Goal: Transaction & Acquisition: Purchase product/service

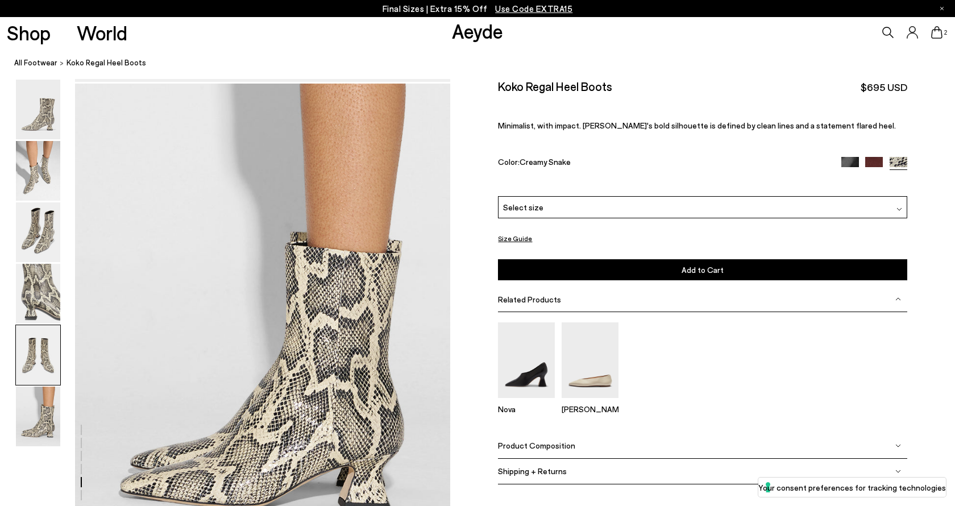
scroll to position [2613, 0]
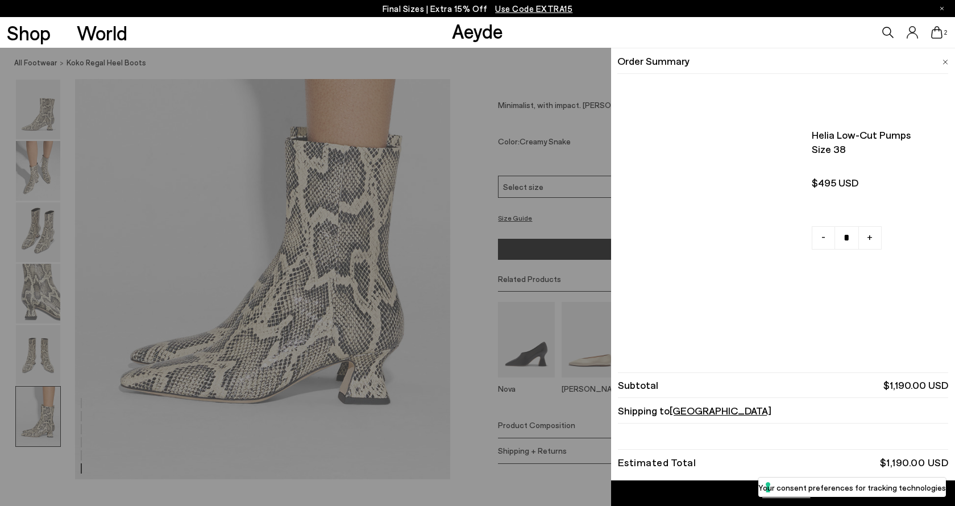
click at [936, 35] on icon at bounding box center [936, 32] width 11 height 13
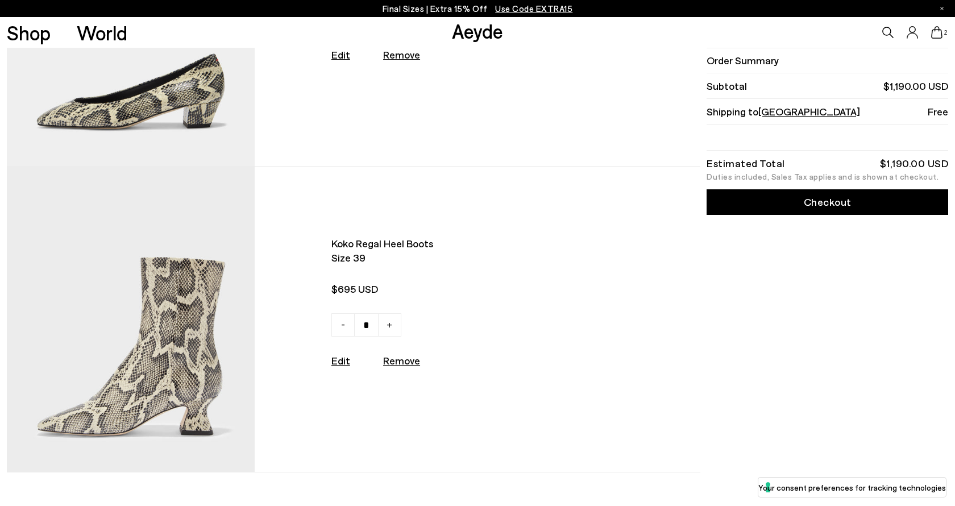
scroll to position [59, 0]
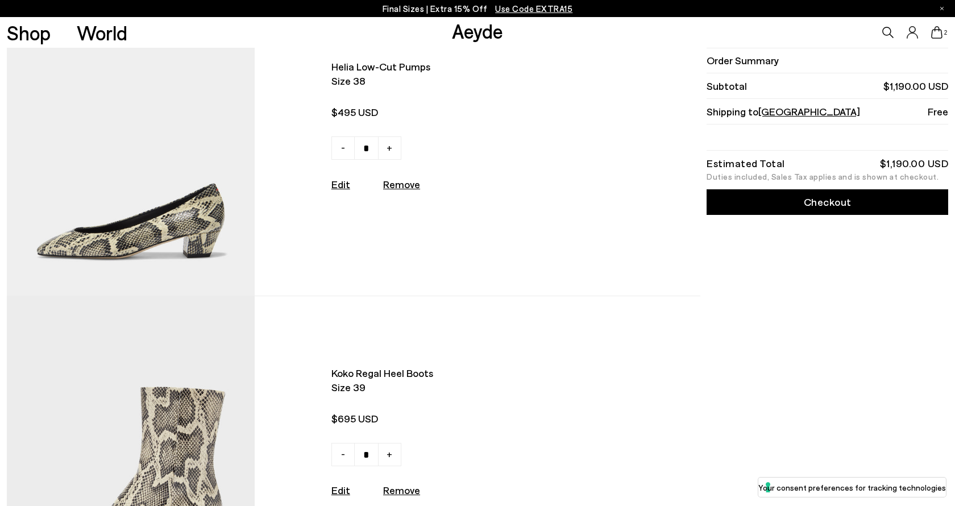
click at [183, 240] on img at bounding box center [131, 143] width 249 height 306
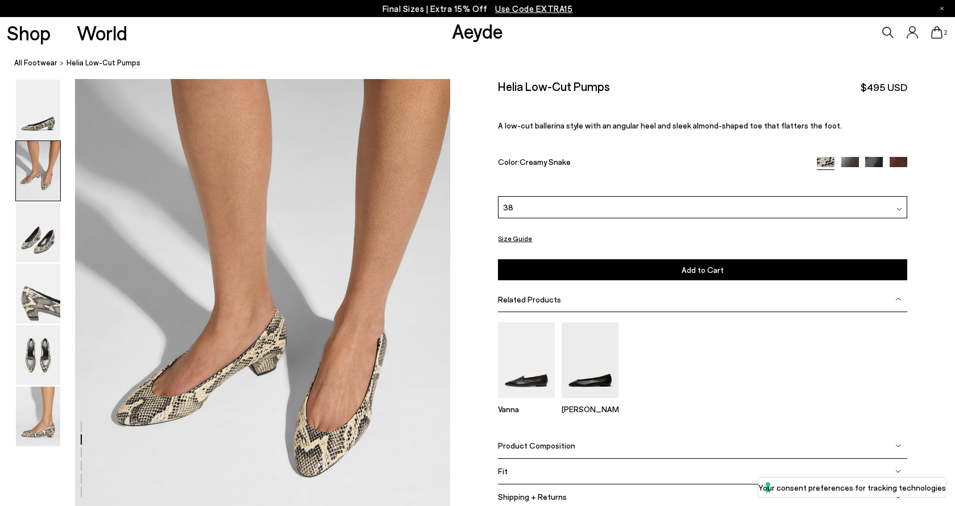
scroll to position [506, 0]
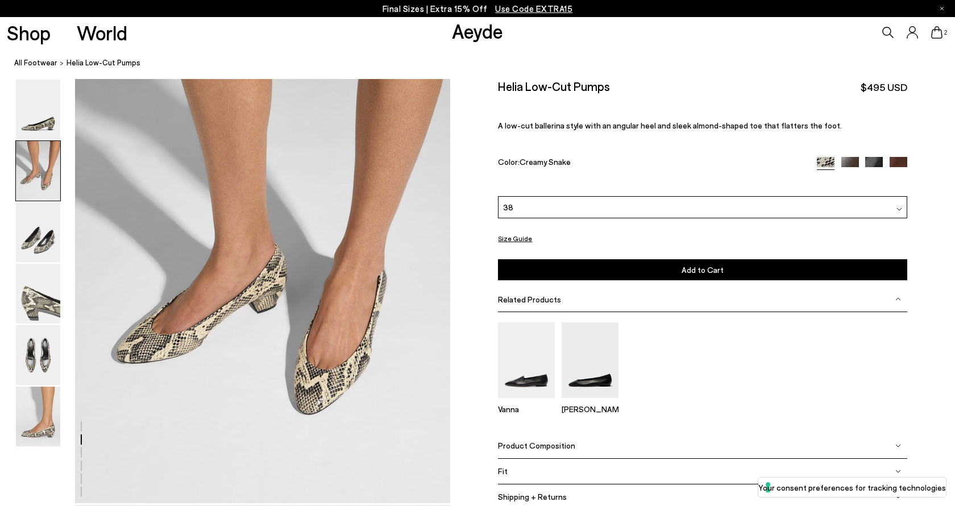
click at [941, 34] on icon at bounding box center [936, 32] width 11 height 13
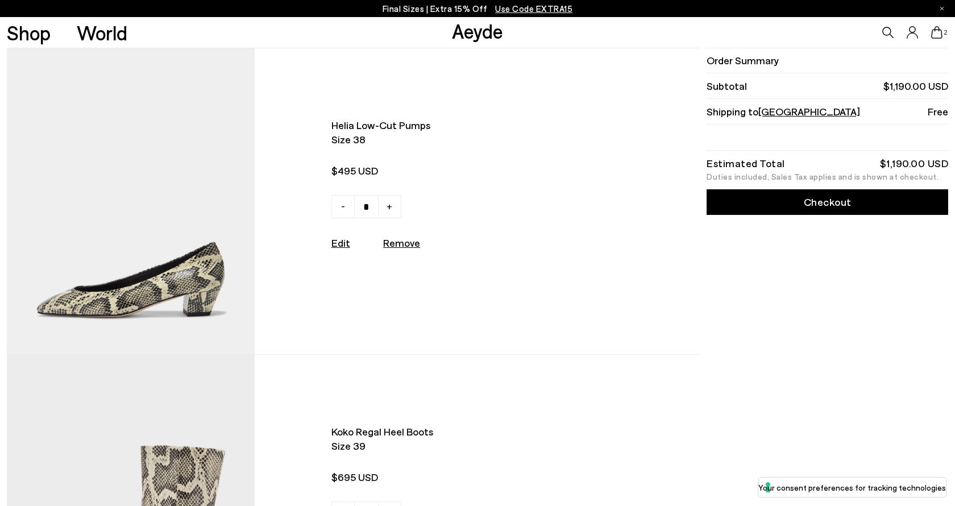
click at [401, 246] on u "Remove" at bounding box center [401, 243] width 37 height 13
type input "*"
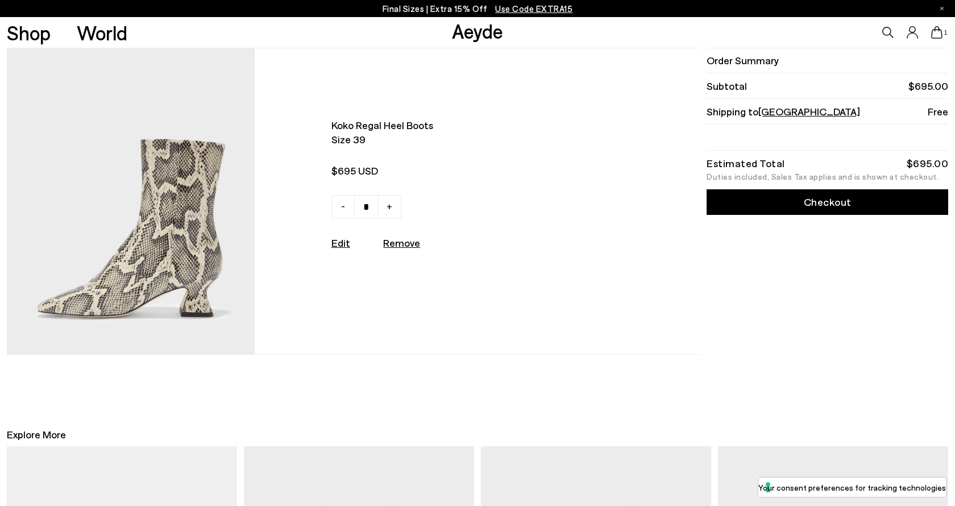
click at [186, 267] on img at bounding box center [131, 201] width 249 height 306
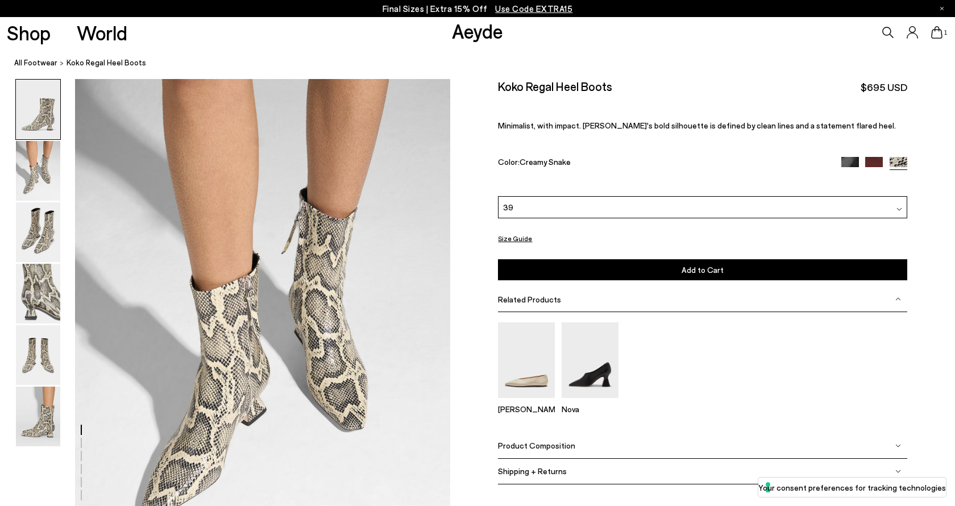
scroll to position [552, 0]
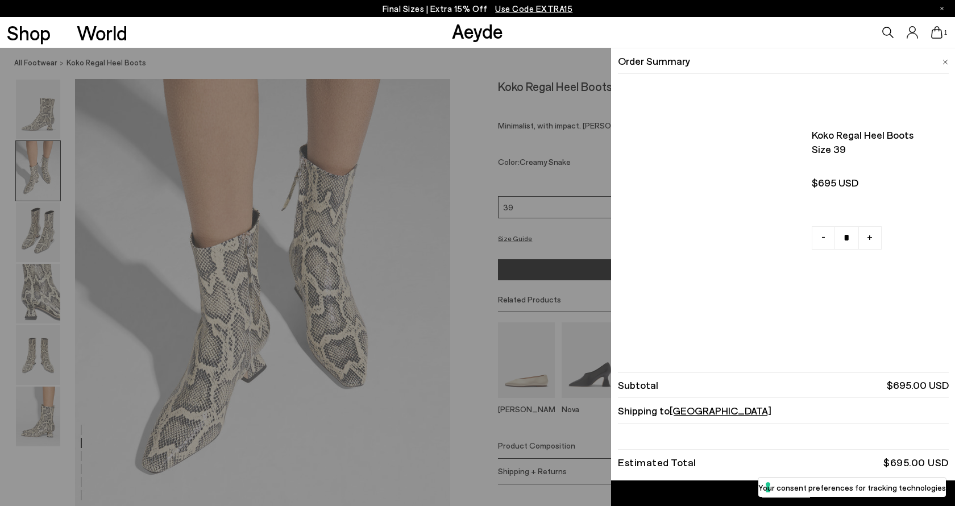
click at [933, 34] on icon at bounding box center [936, 32] width 11 height 13
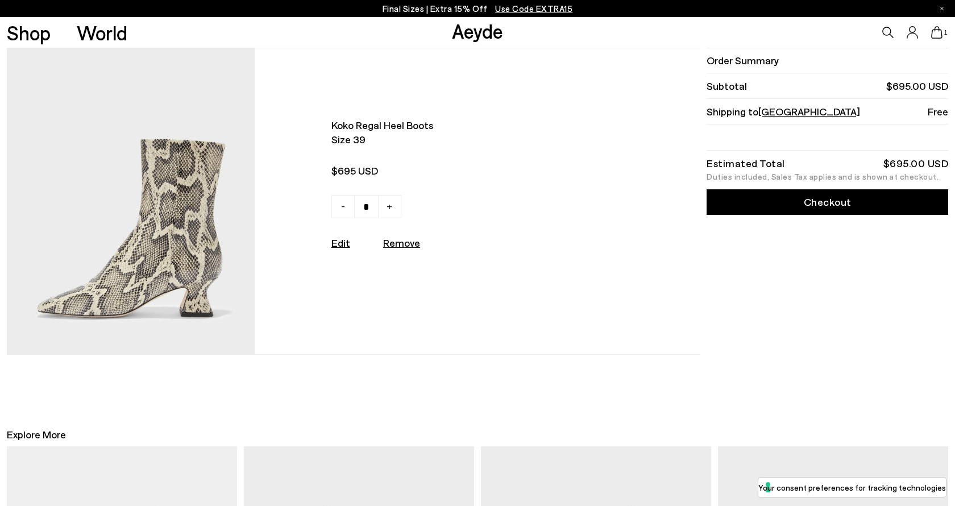
click at [759, 212] on link "Checkout" at bounding box center [828, 202] width 242 height 26
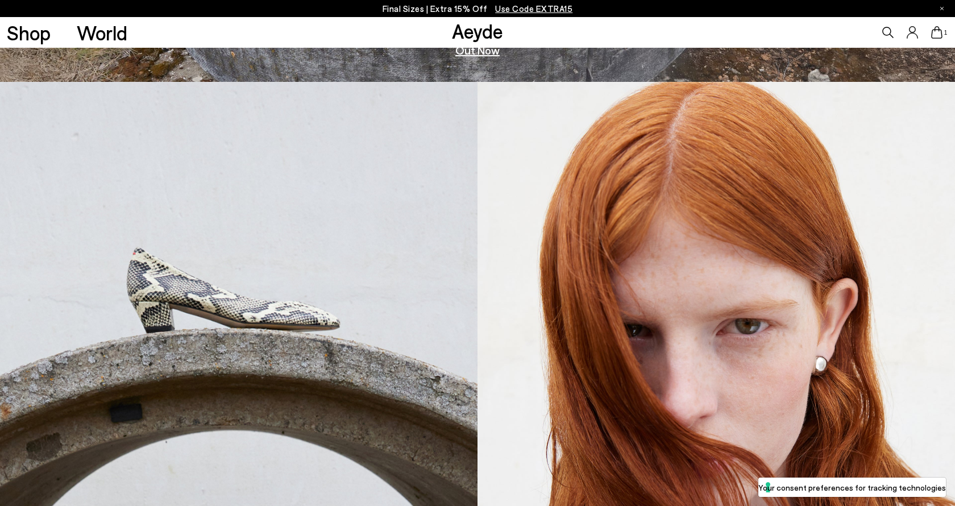
scroll to position [1264, 0]
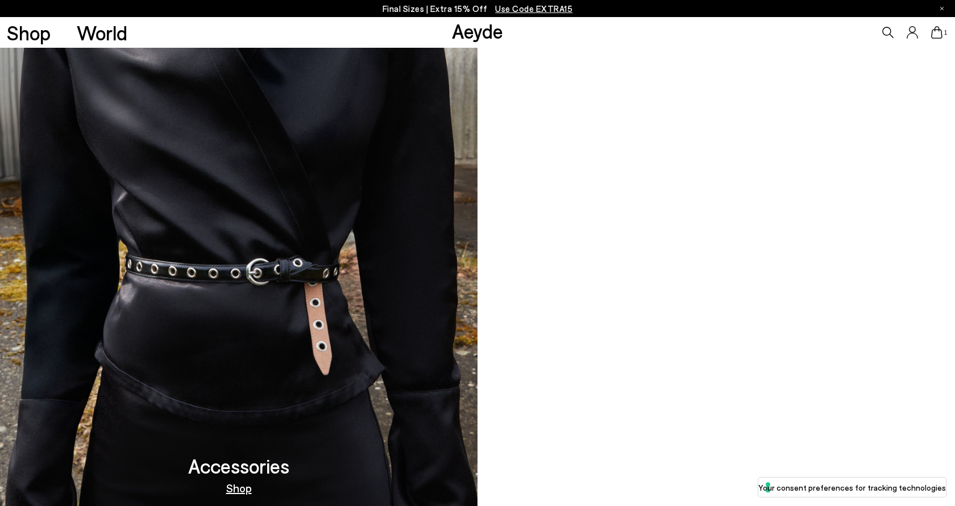
click at [242, 487] on link "Shop" at bounding box center [239, 487] width 26 height 11
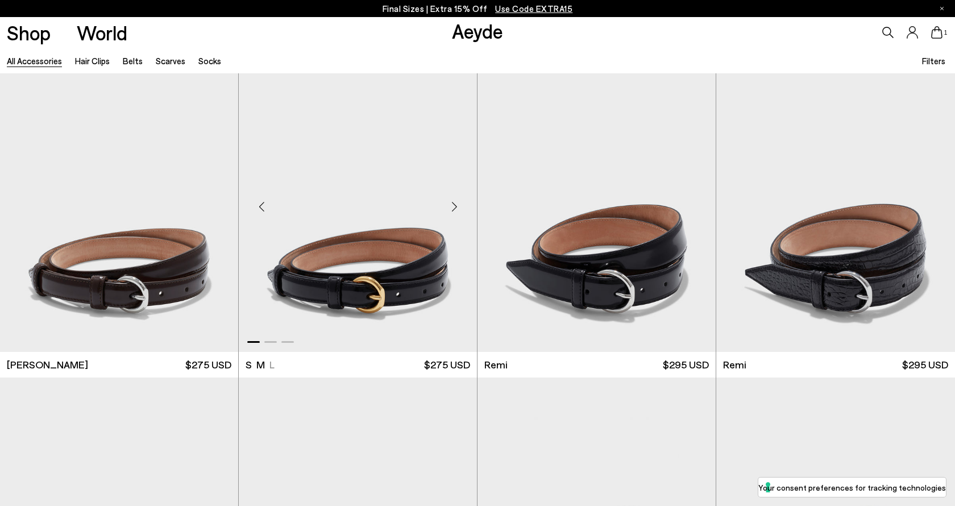
scroll to position [351, 0]
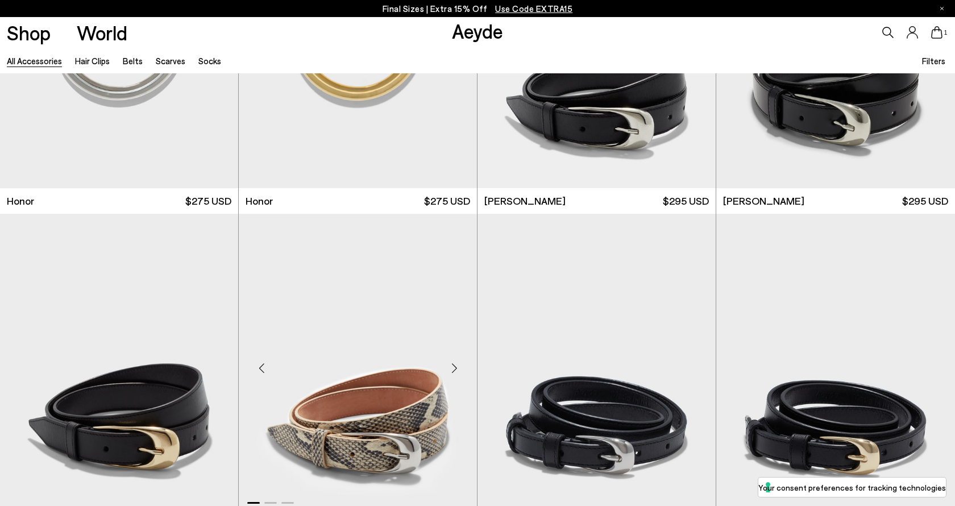
scroll to position [1287, 0]
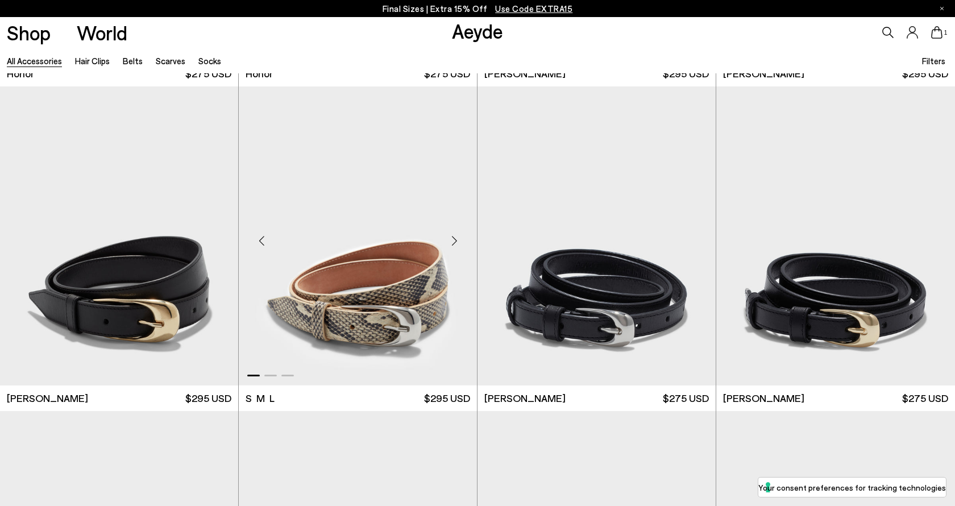
click at [356, 300] on img "1 / 3" at bounding box center [358, 236] width 238 height 300
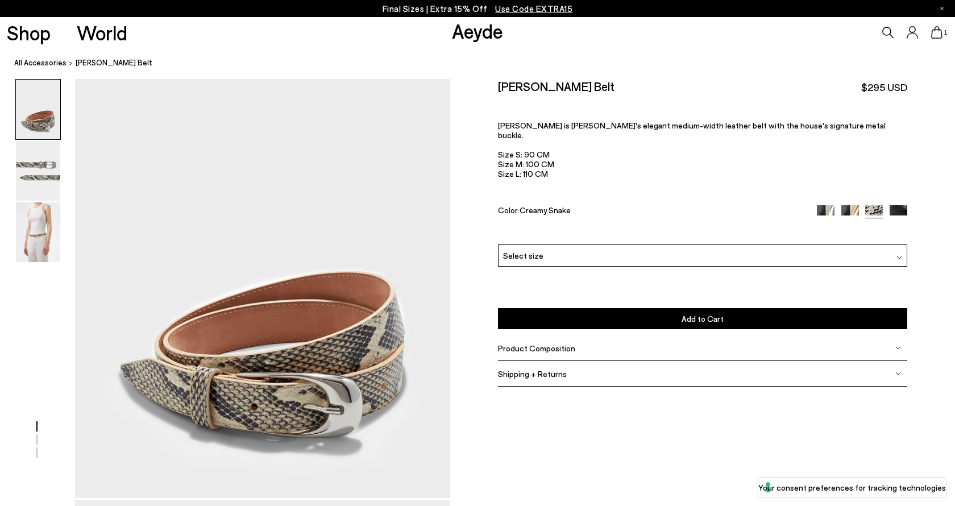
scroll to position [21, 0]
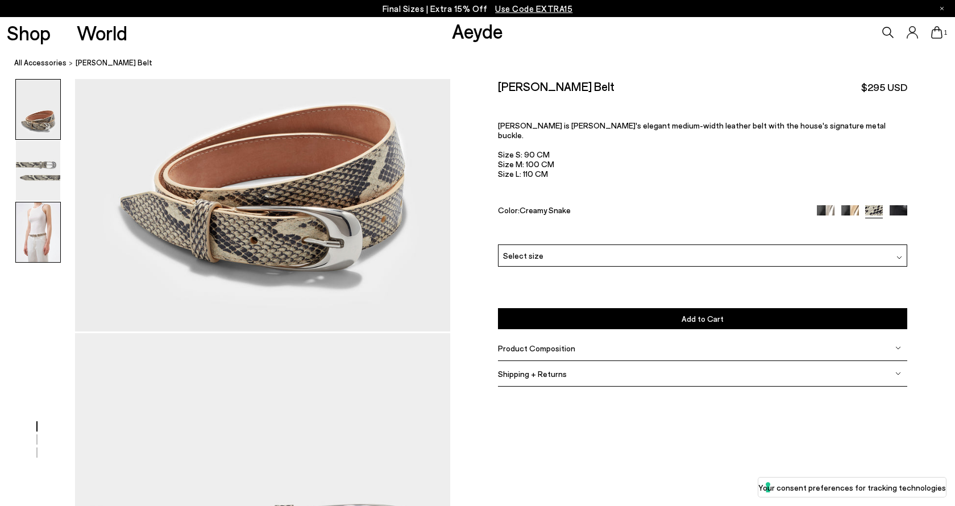
click at [30, 227] on img at bounding box center [38, 232] width 44 height 60
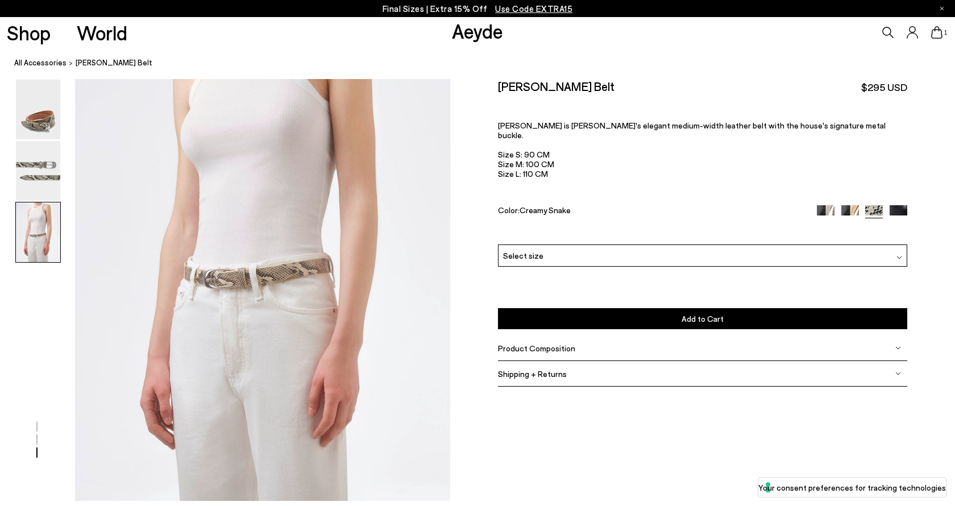
click at [593, 245] on div "Select size" at bounding box center [702, 256] width 409 height 22
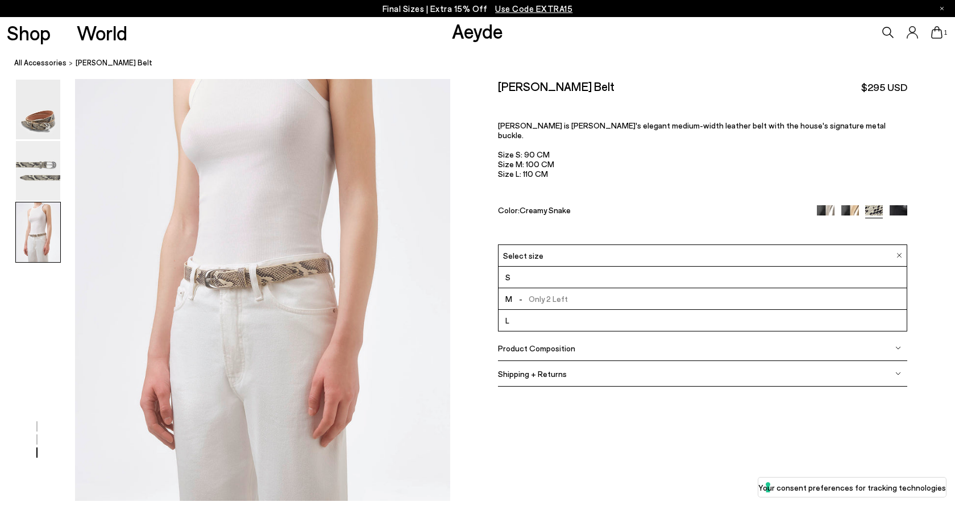
click at [538, 267] on li "S" at bounding box center [703, 278] width 408 height 22
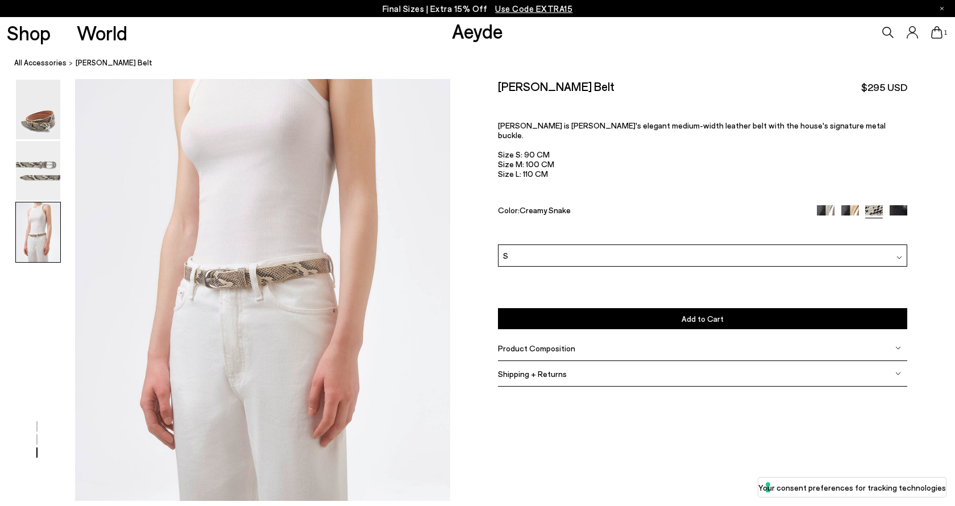
click at [549, 308] on button "Add to Cart Select a Size First" at bounding box center [702, 318] width 409 height 21
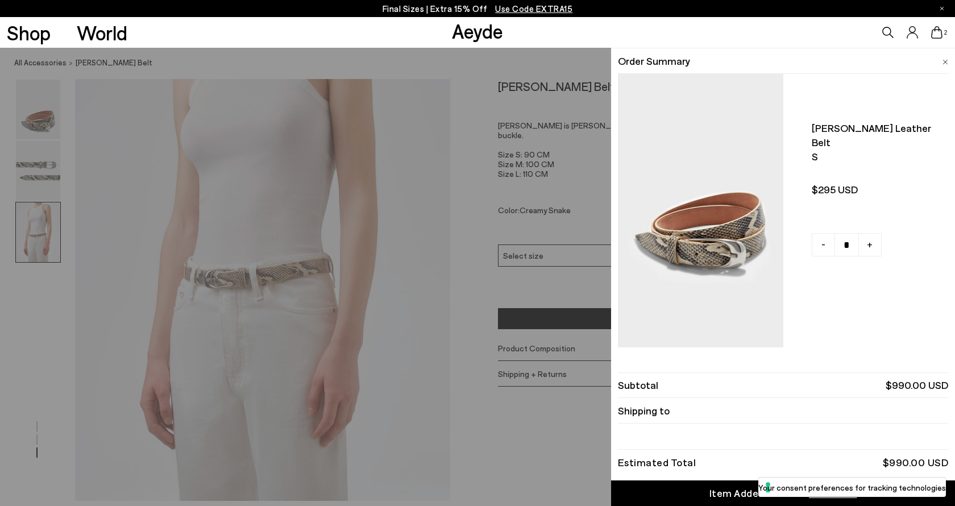
click at [544, 346] on div "Quick Add Color Size View Details Order Summary Leona leather belt S - + -" at bounding box center [477, 277] width 955 height 458
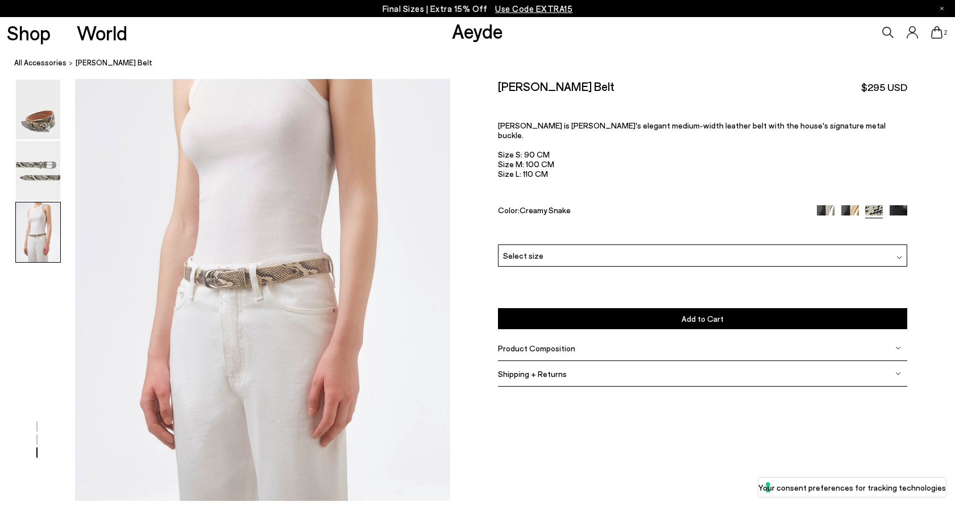
click at [552, 343] on span "Product Composition" at bounding box center [536, 348] width 77 height 10
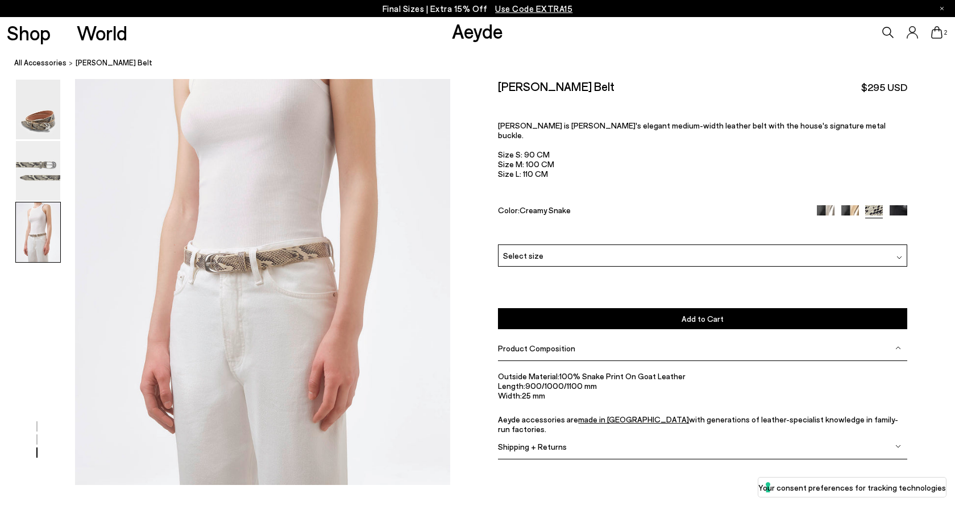
scroll to position [740, 0]
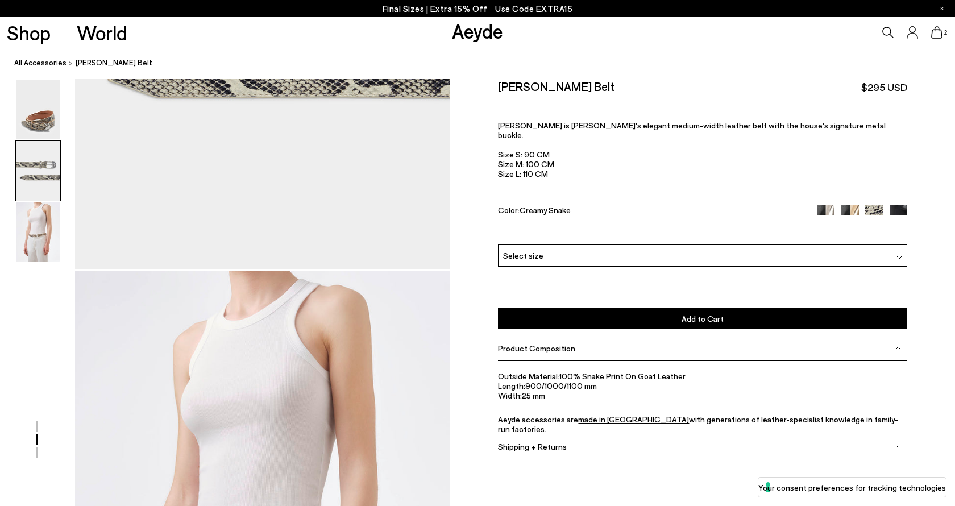
click at [855, 205] on img at bounding box center [851, 214] width 18 height 18
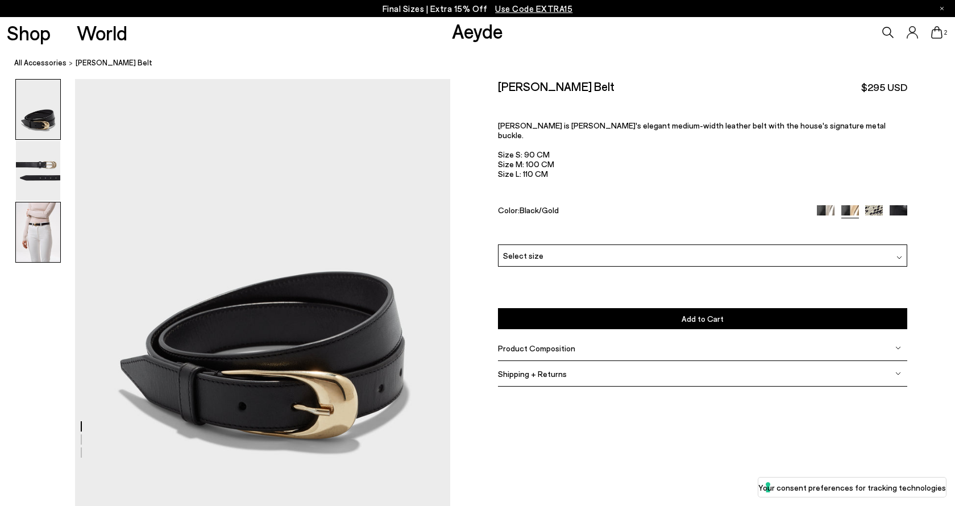
click at [49, 223] on img at bounding box center [38, 232] width 44 height 60
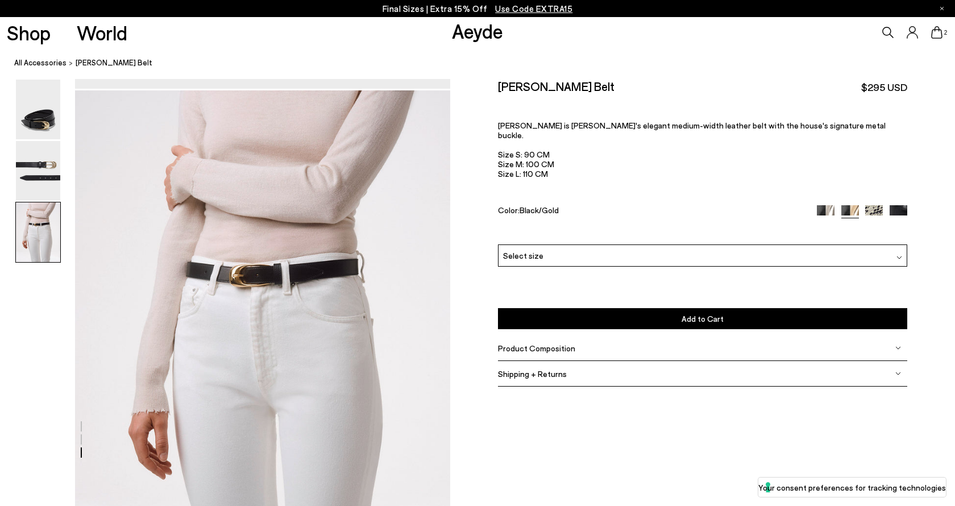
scroll to position [914, 0]
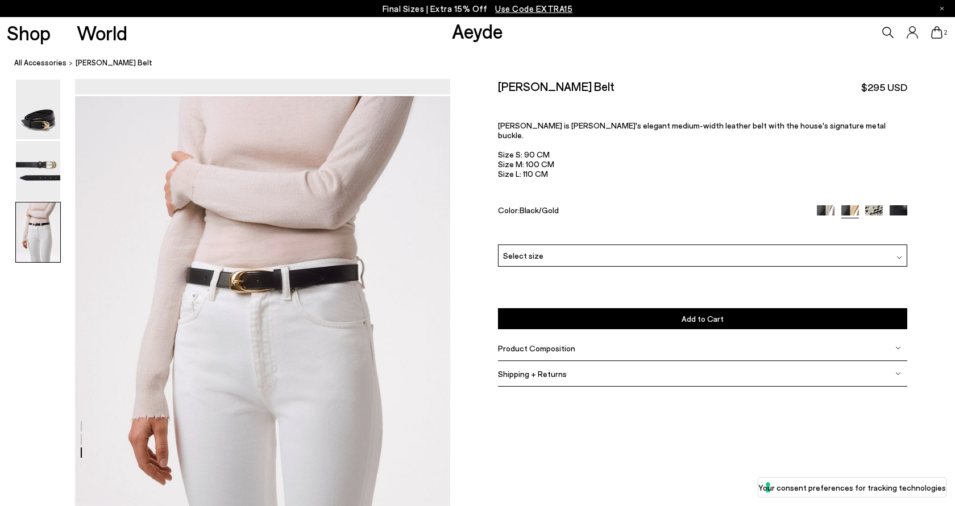
click at [820, 205] on img at bounding box center [826, 214] width 18 height 18
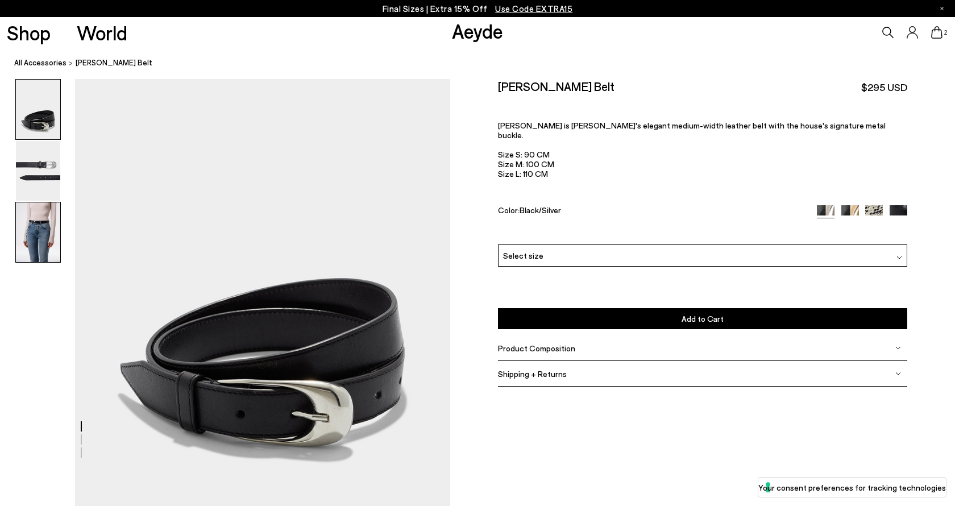
click at [51, 235] on img at bounding box center [38, 232] width 44 height 60
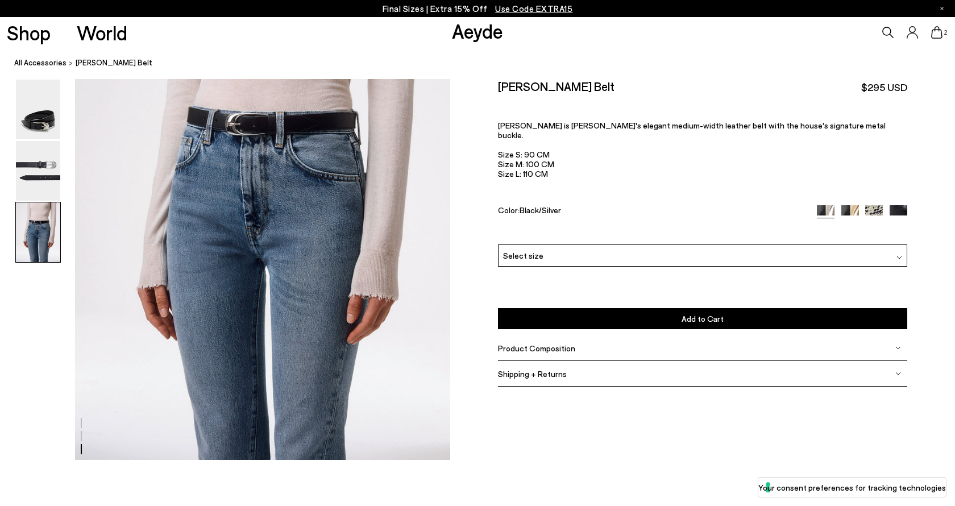
scroll to position [1087, 0]
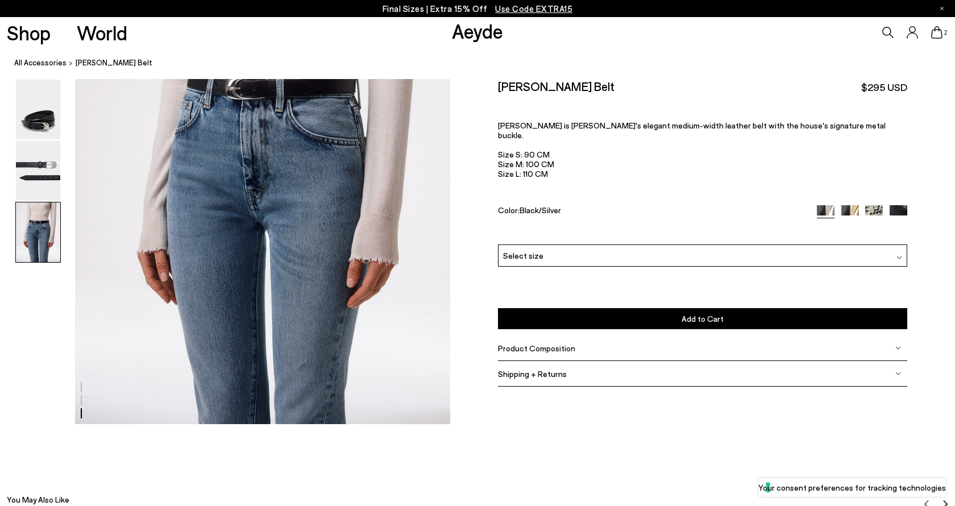
click at [877, 205] on img at bounding box center [875, 214] width 18 height 18
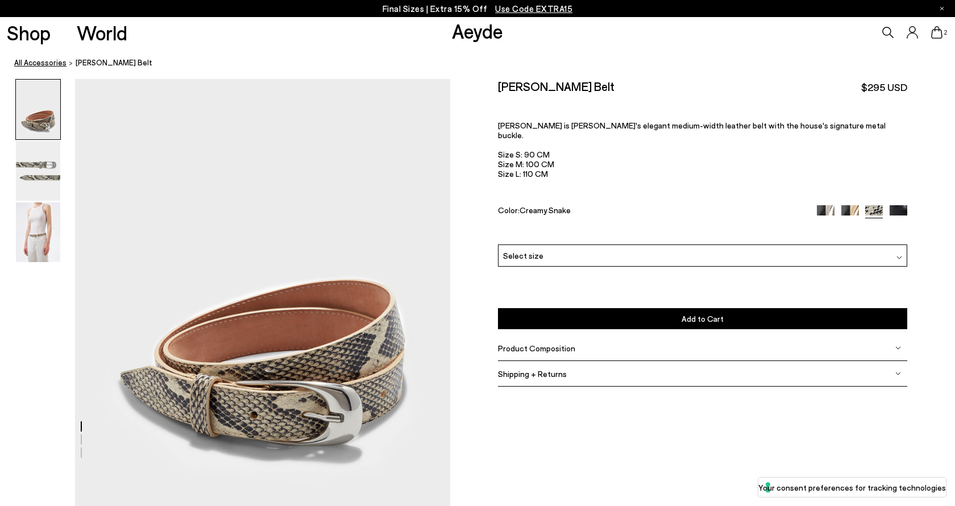
click at [52, 60] on link "All Accessories" at bounding box center [40, 63] width 52 height 12
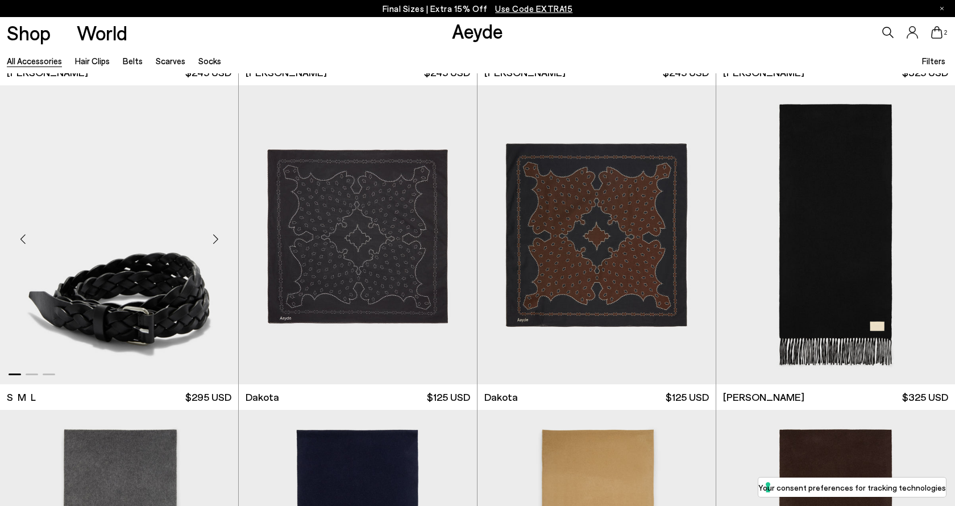
scroll to position [2264, 0]
click at [216, 241] on div "Next slide" at bounding box center [215, 239] width 34 height 34
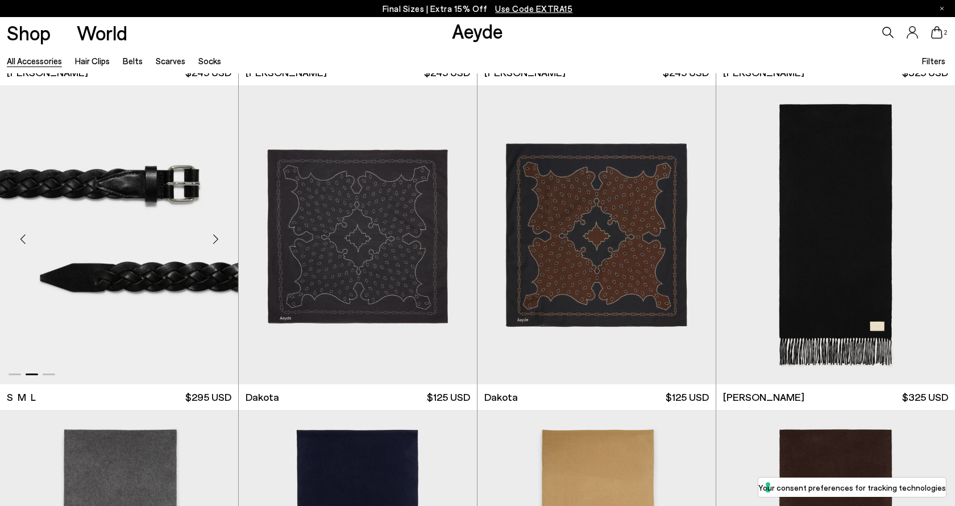
click at [216, 241] on div "Next slide" at bounding box center [215, 239] width 34 height 34
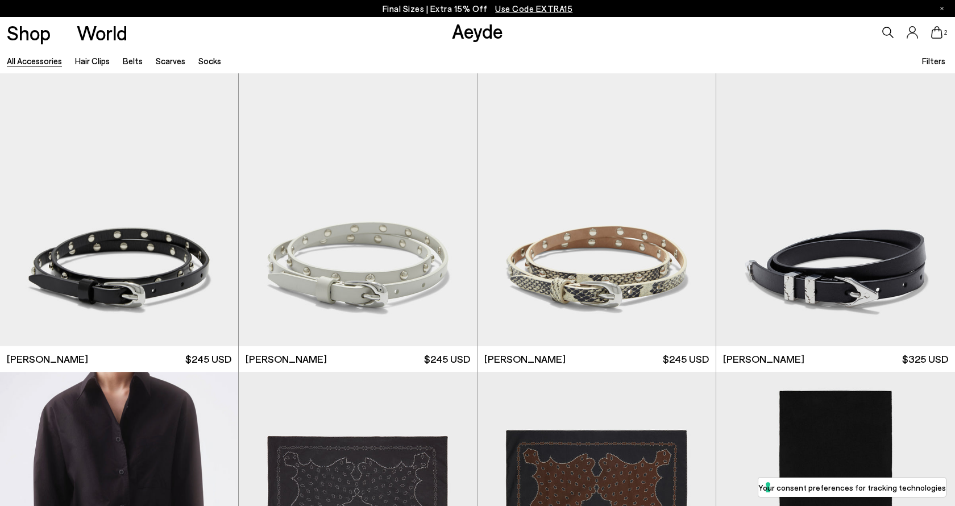
scroll to position [1976, 0]
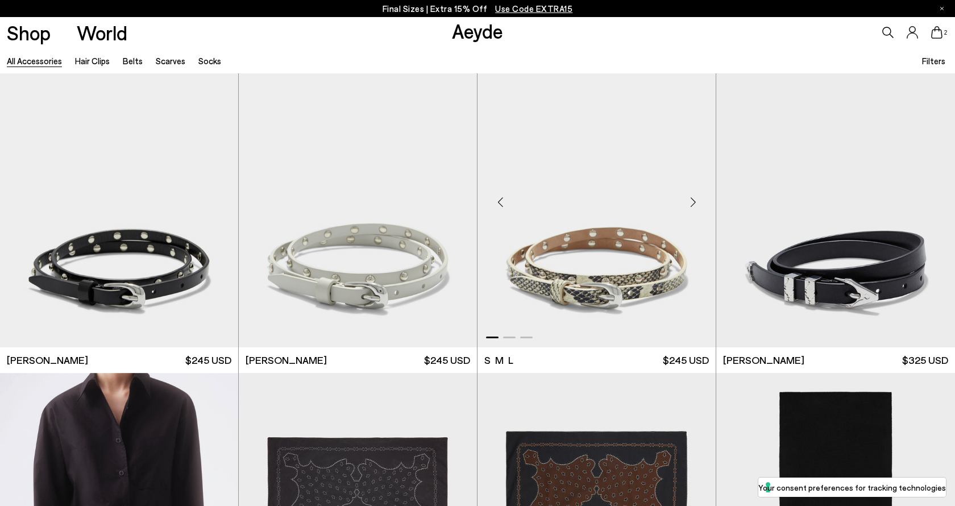
click at [691, 202] on div "Next slide" at bounding box center [693, 202] width 34 height 34
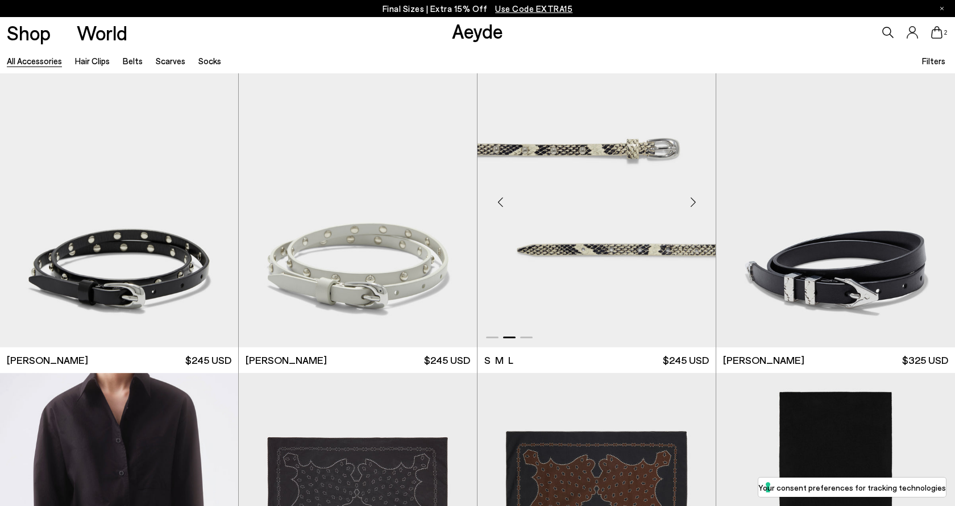
click at [691, 202] on div "Next slide" at bounding box center [693, 202] width 34 height 34
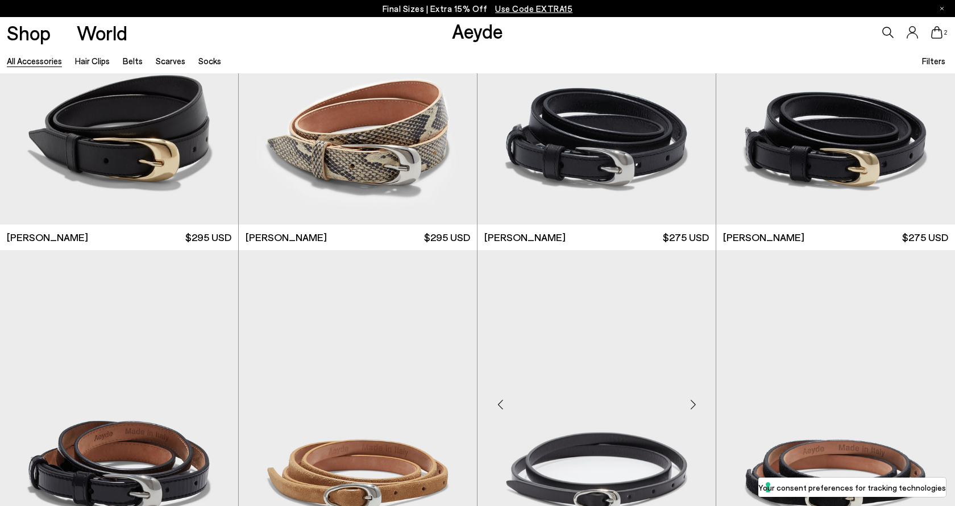
scroll to position [1323, 0]
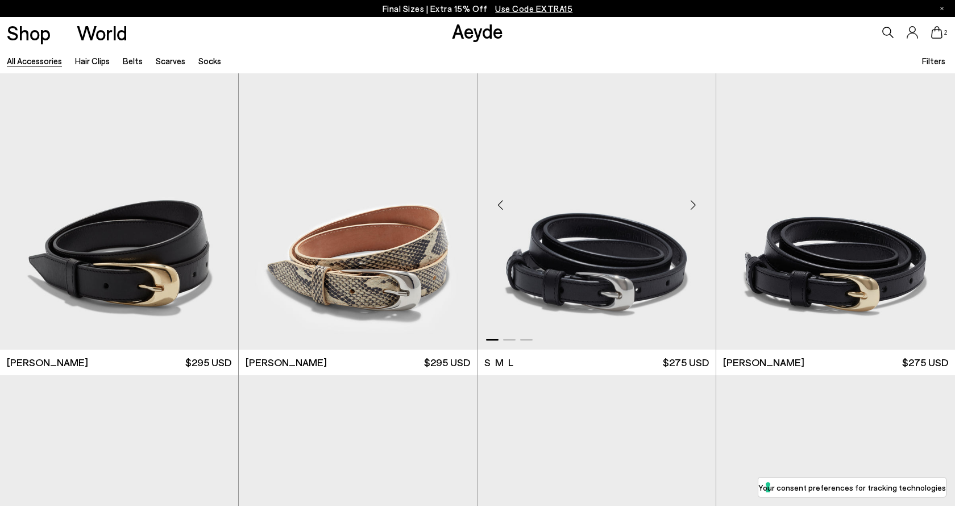
click at [694, 206] on div "Next slide" at bounding box center [693, 205] width 34 height 34
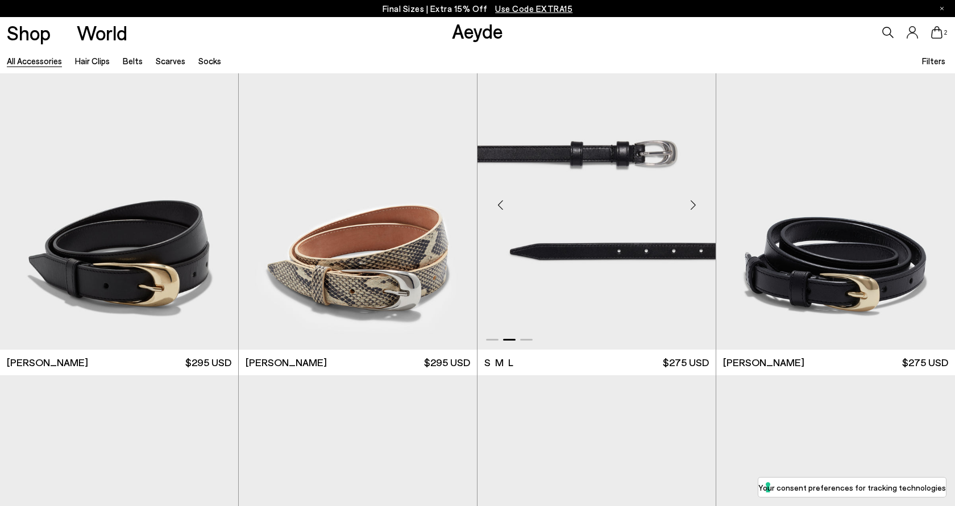
click at [694, 206] on div "Next slide" at bounding box center [693, 205] width 34 height 34
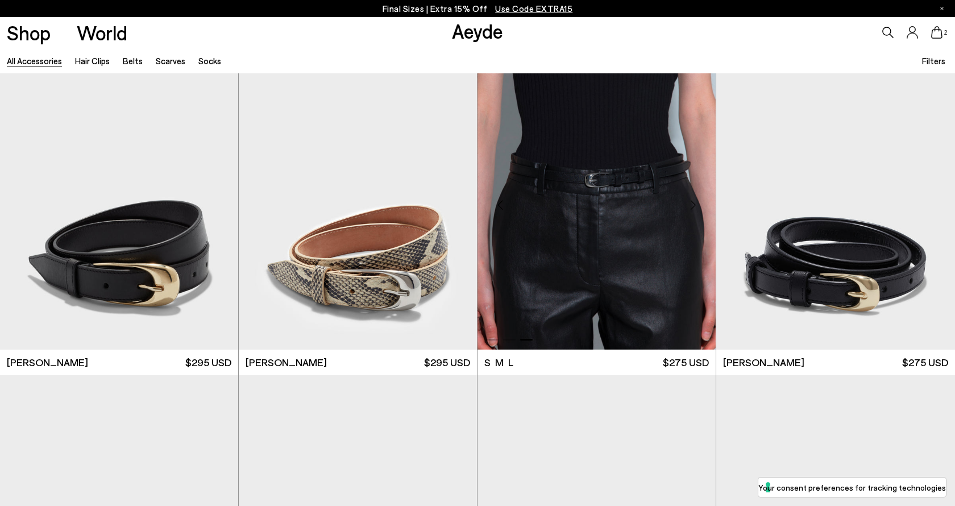
click at [694, 206] on div "Next slide" at bounding box center [693, 205] width 34 height 34
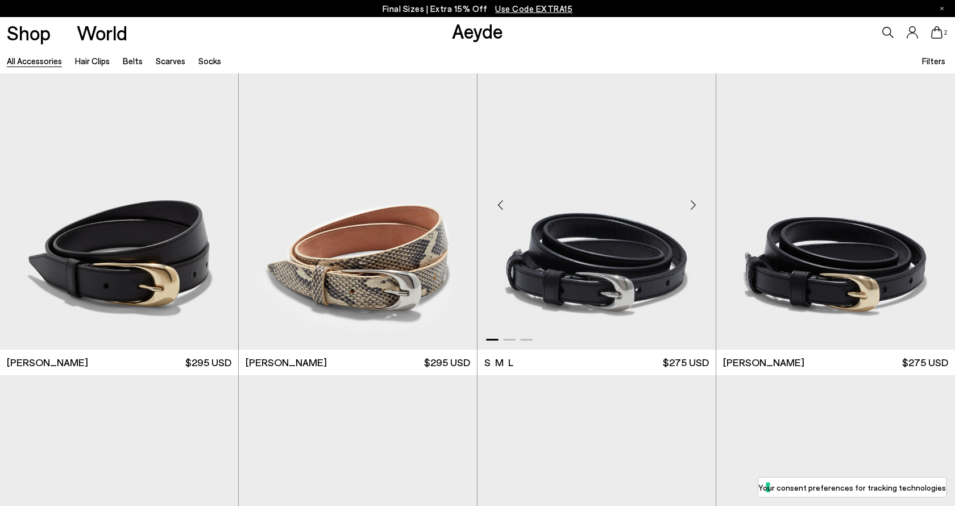
click at [694, 206] on div "Next slide" at bounding box center [693, 205] width 34 height 34
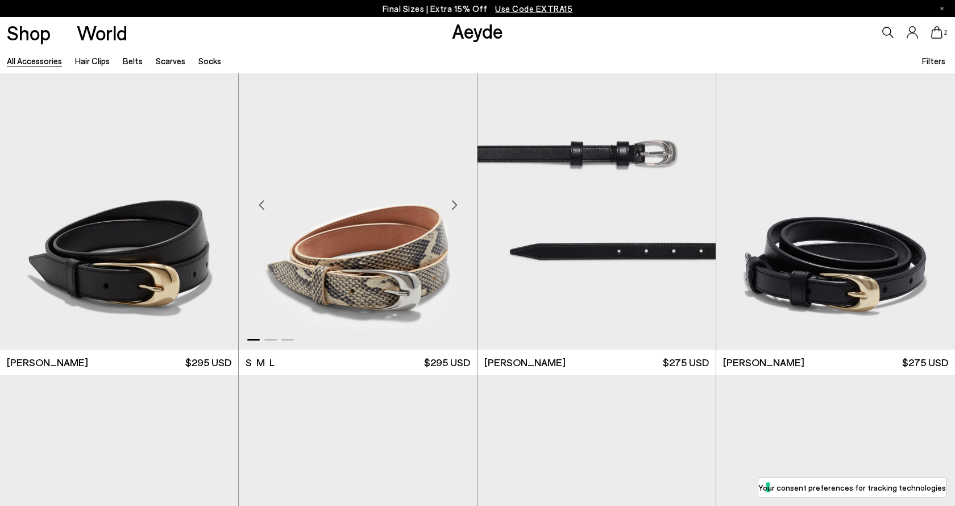
click at [453, 205] on div "Next slide" at bounding box center [454, 205] width 34 height 34
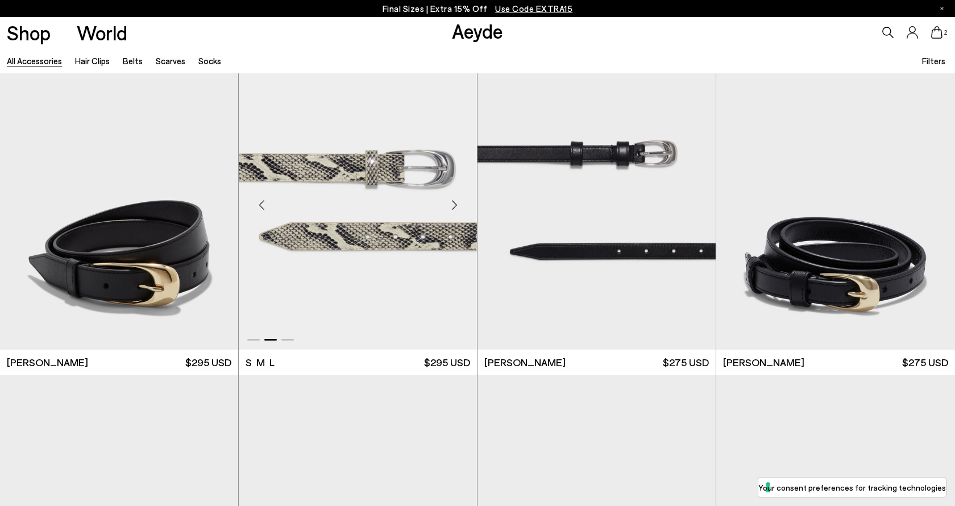
click at [453, 205] on div "Next slide" at bounding box center [454, 205] width 34 height 34
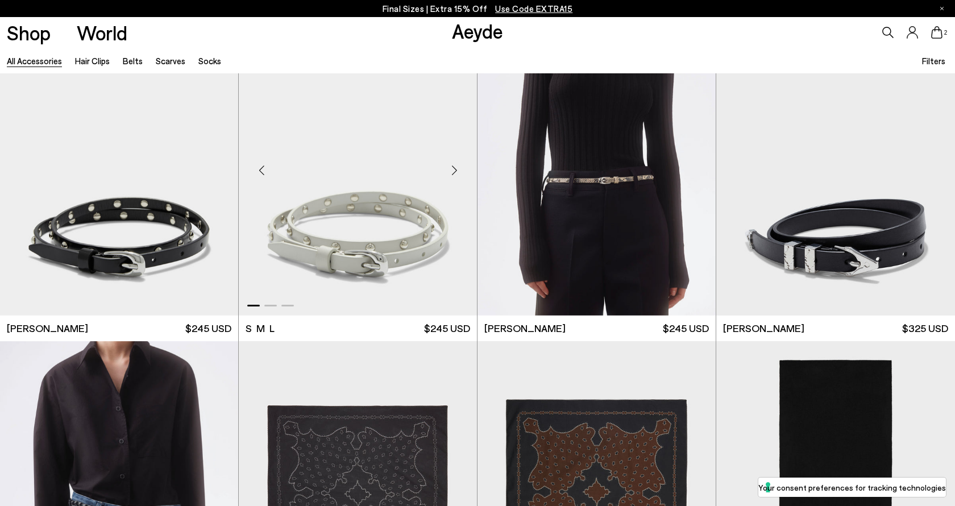
scroll to position [2256, 0]
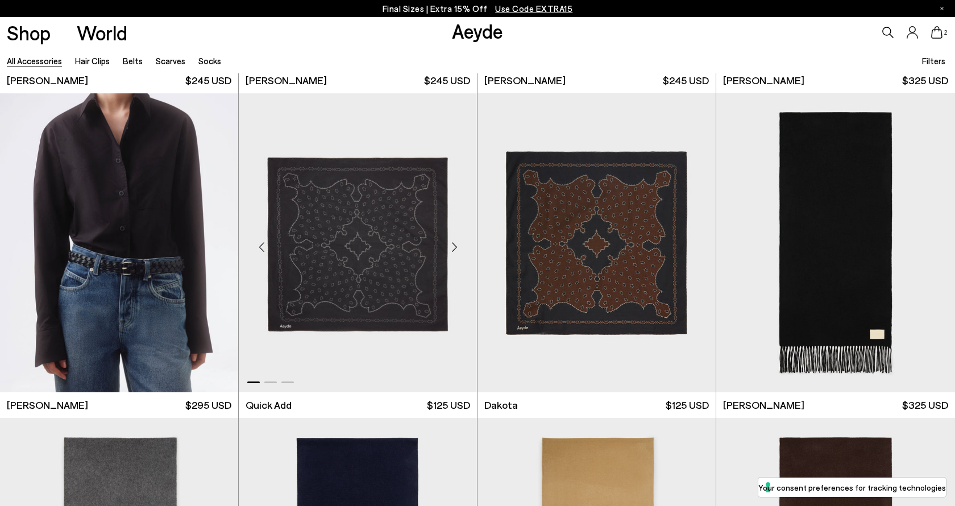
click at [455, 243] on div "Next slide" at bounding box center [454, 247] width 34 height 34
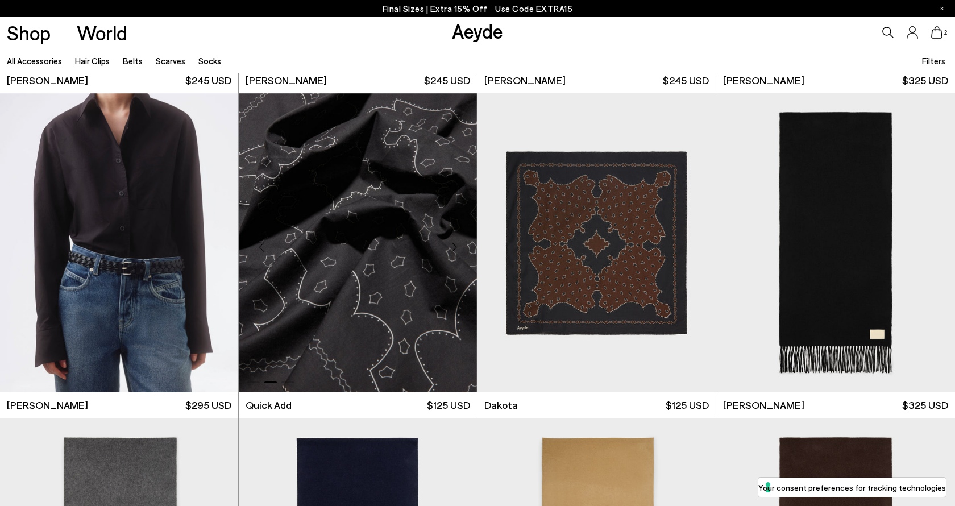
click at [455, 243] on div "Next slide" at bounding box center [454, 247] width 34 height 34
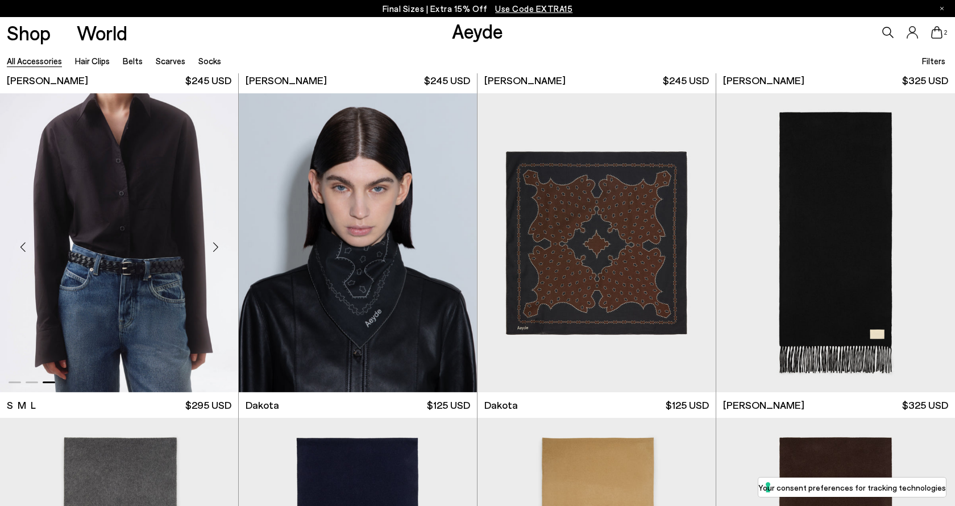
click at [216, 246] on div "Next slide" at bounding box center [215, 247] width 34 height 34
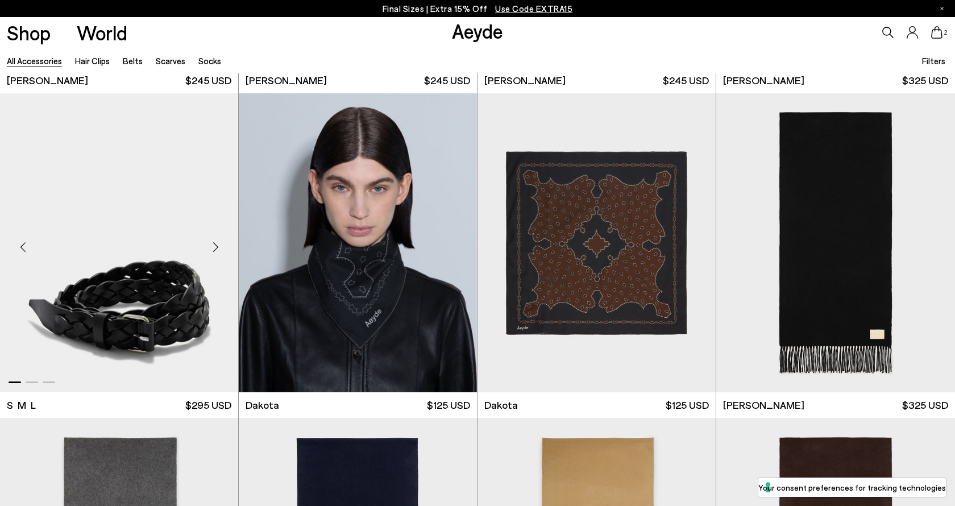
click at [216, 246] on div "Next slide" at bounding box center [215, 247] width 34 height 34
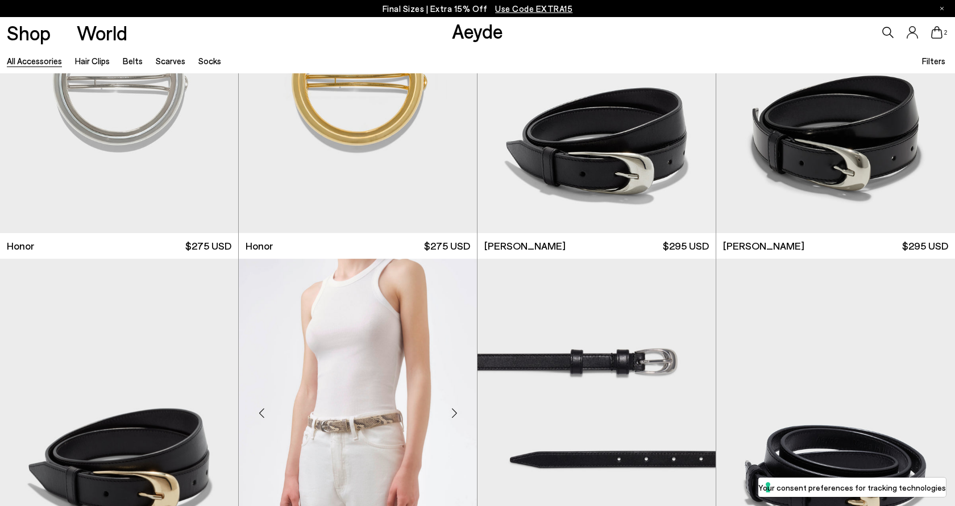
scroll to position [1192, 0]
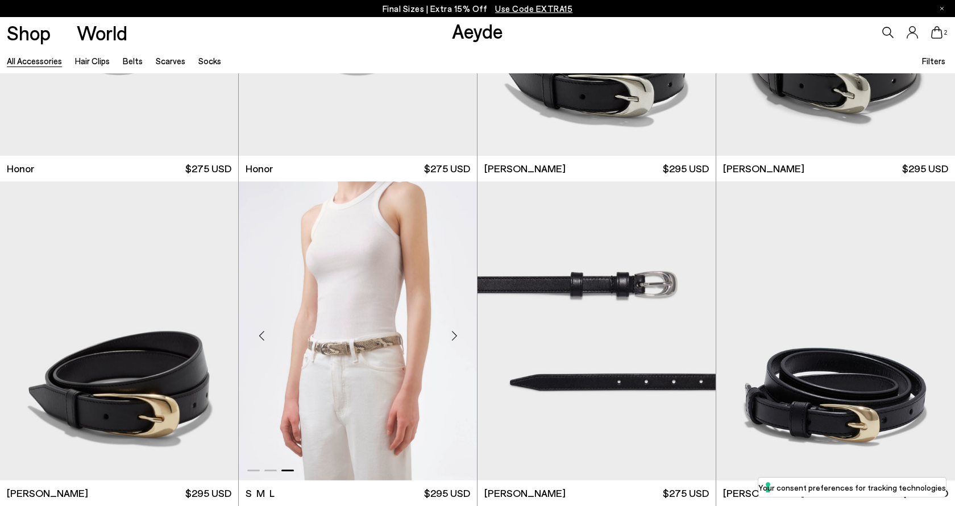
click at [329, 438] on img "3 / 3" at bounding box center [358, 331] width 238 height 300
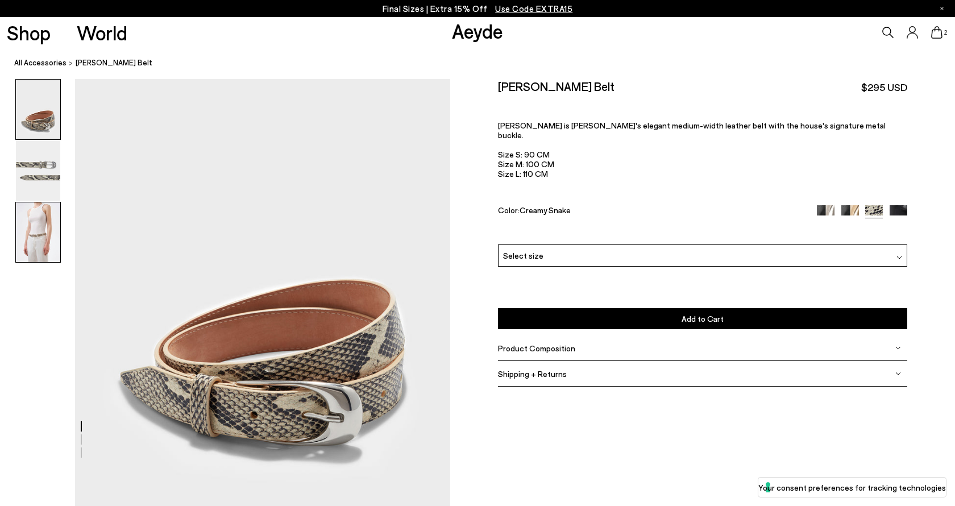
click at [48, 225] on img at bounding box center [38, 232] width 44 height 60
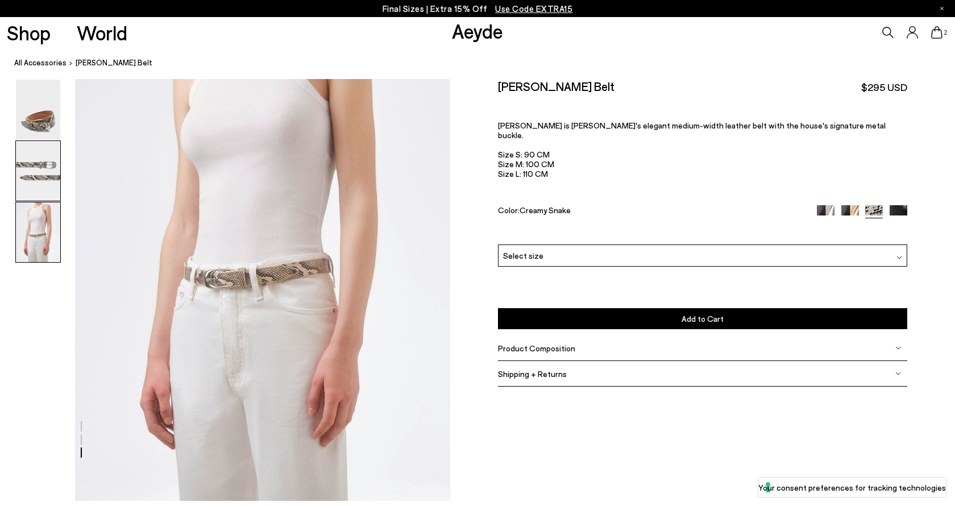
click at [45, 180] on img at bounding box center [38, 171] width 44 height 60
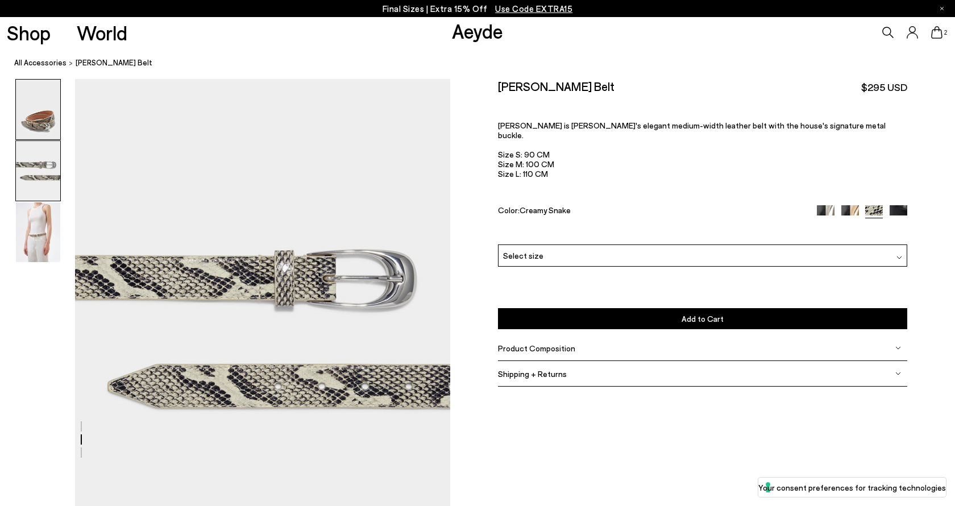
click at [47, 123] on img at bounding box center [38, 110] width 44 height 60
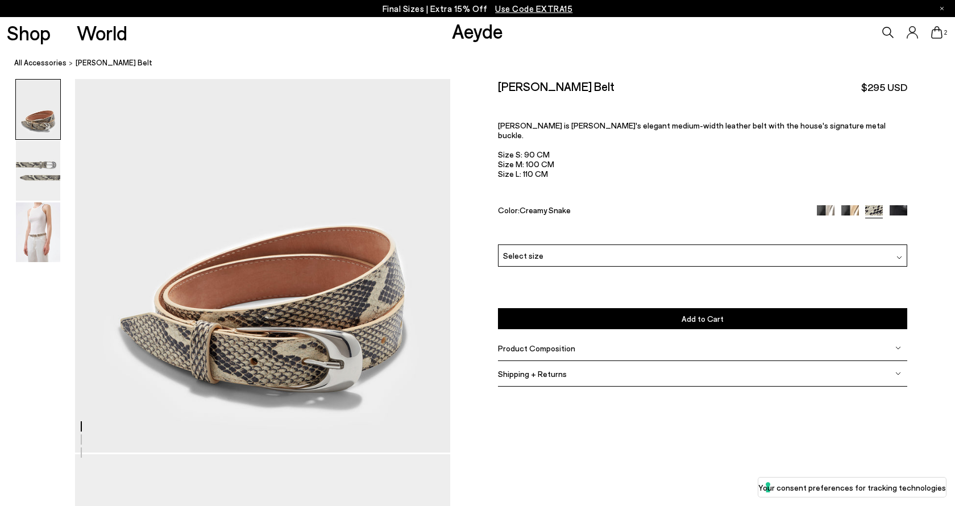
scroll to position [0, 0]
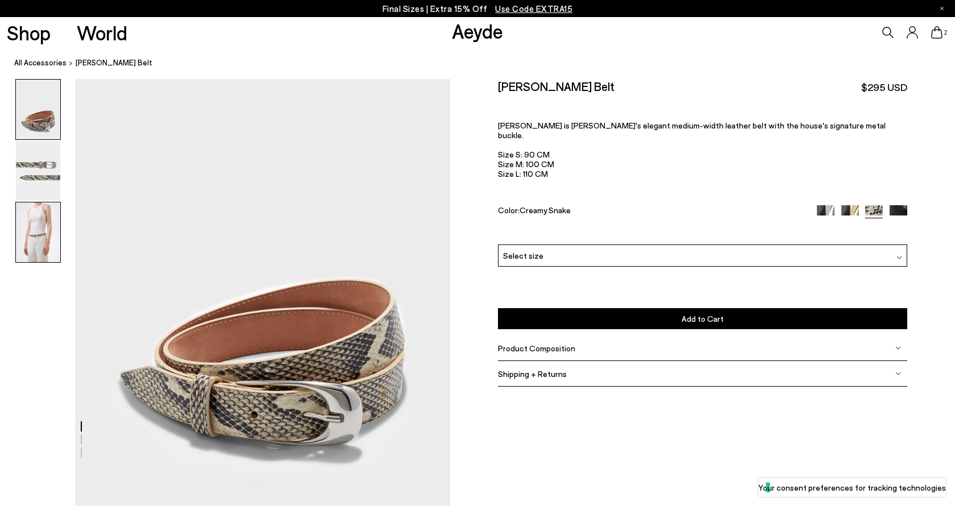
click at [43, 246] on img at bounding box center [38, 232] width 44 height 60
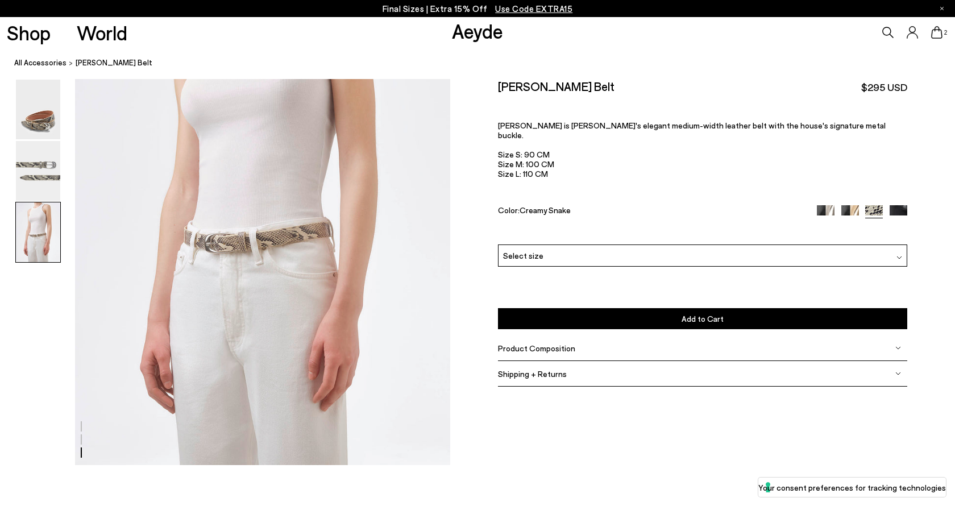
scroll to position [1047, 0]
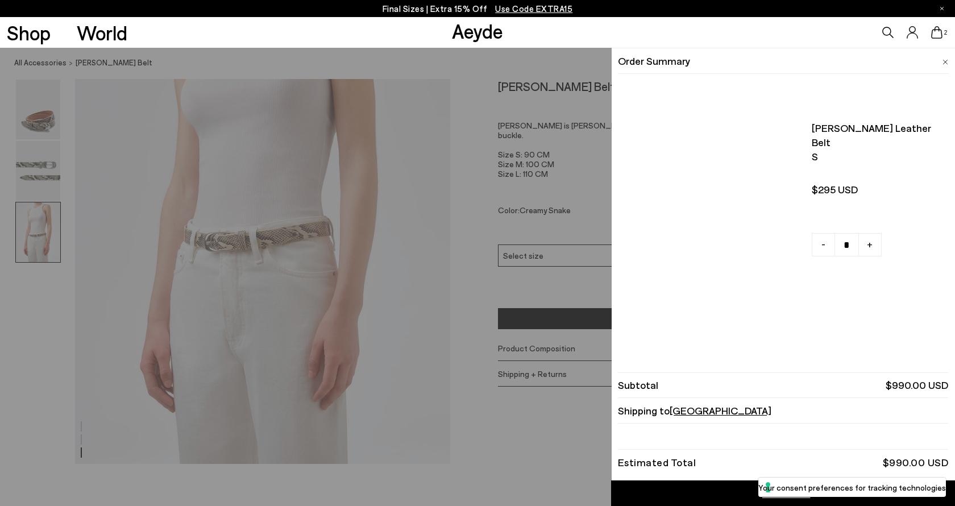
click at [936, 31] on icon at bounding box center [936, 32] width 11 height 13
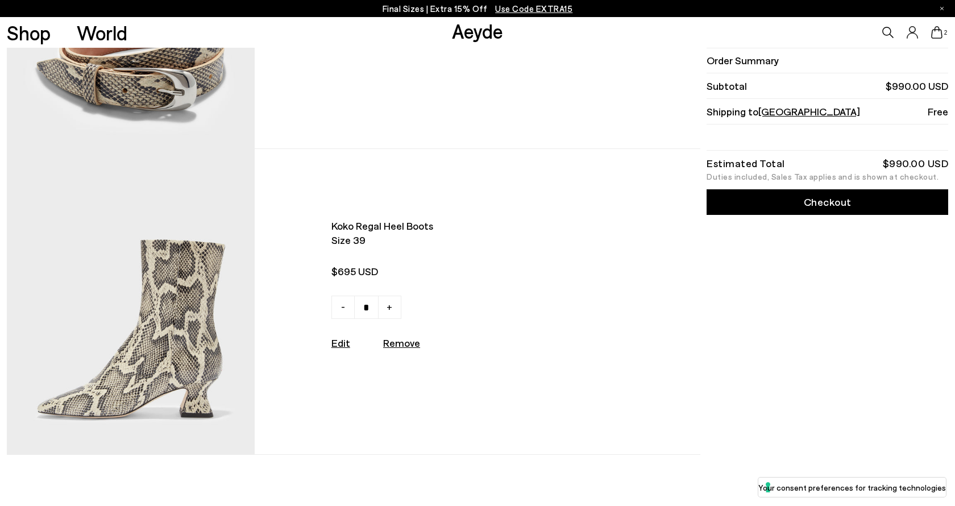
scroll to position [93, 0]
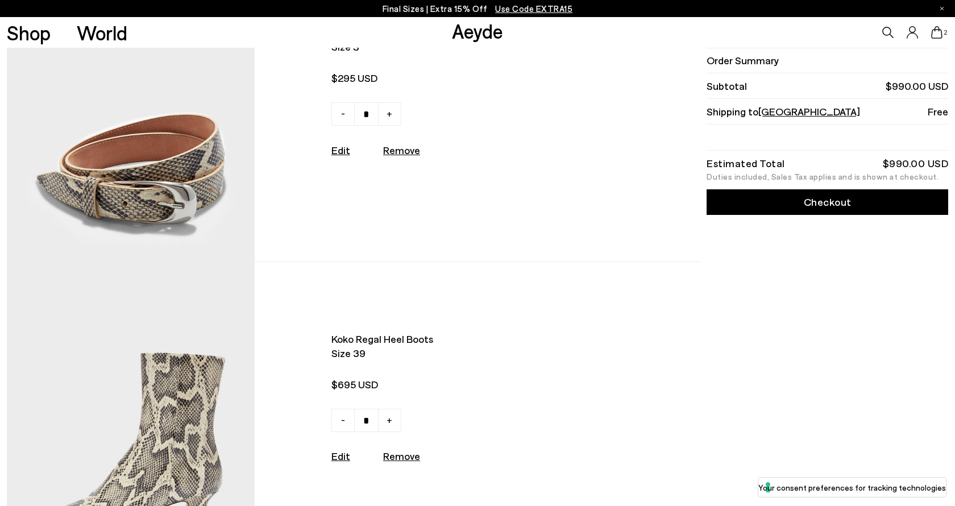
click at [404, 456] on u "Remove" at bounding box center [401, 456] width 37 height 13
type input "*"
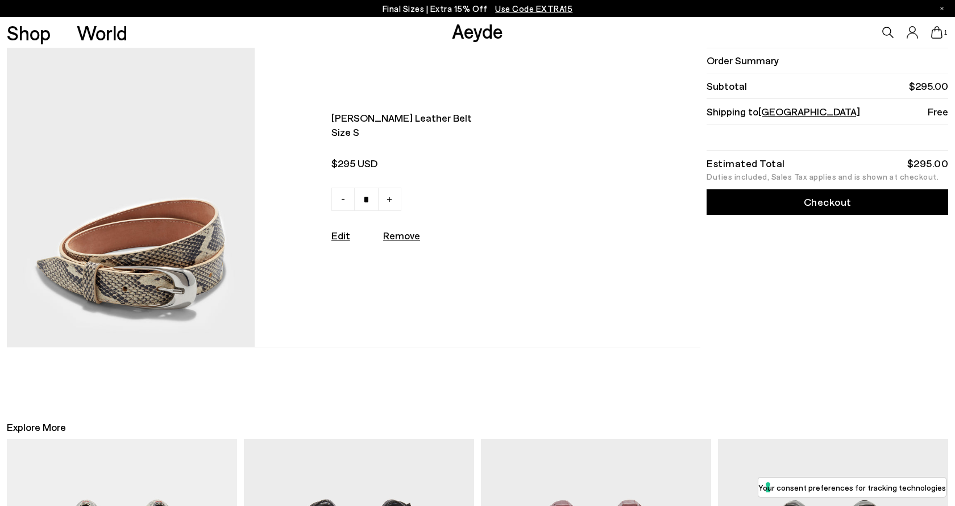
scroll to position [9, 0]
click at [225, 280] on img at bounding box center [131, 193] width 249 height 306
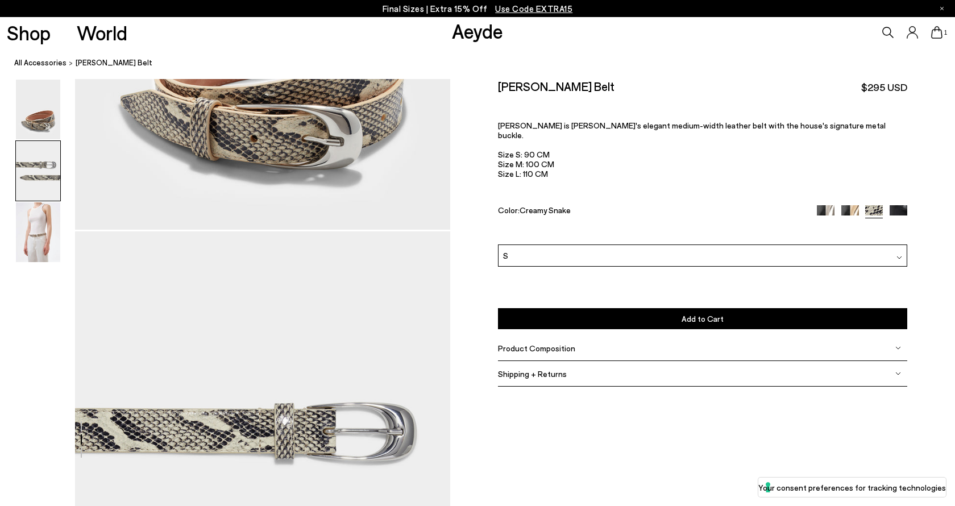
scroll to position [387, 0]
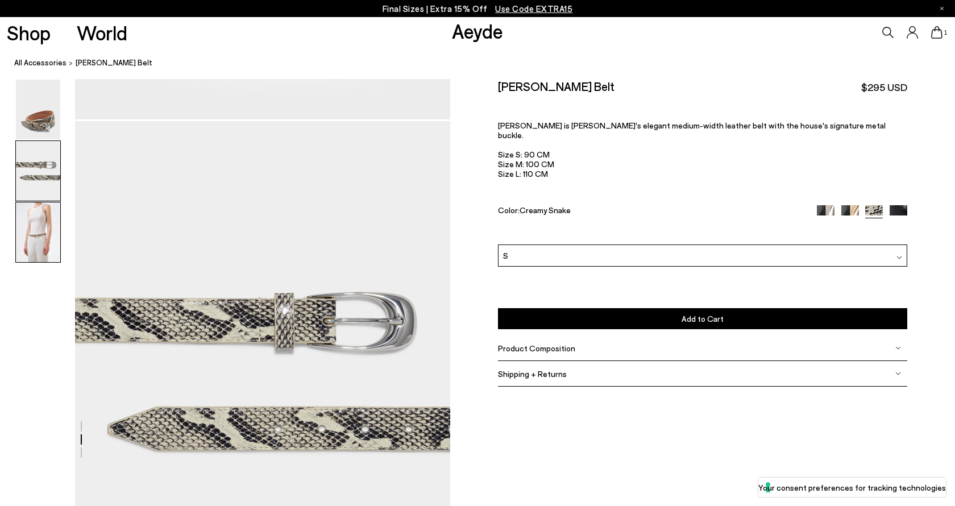
click at [57, 247] on img at bounding box center [38, 232] width 44 height 60
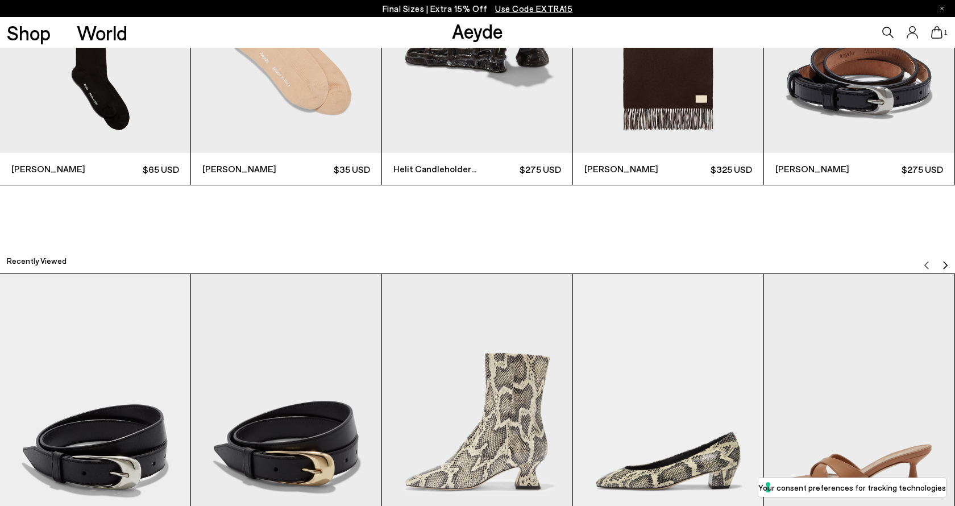
scroll to position [1816, 0]
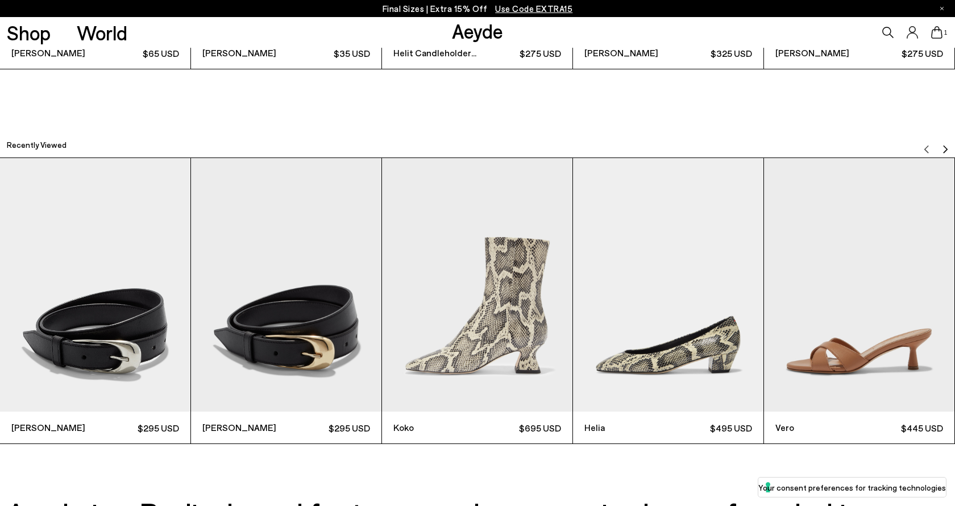
click at [520, 351] on img "3 / 9" at bounding box center [477, 285] width 191 height 254
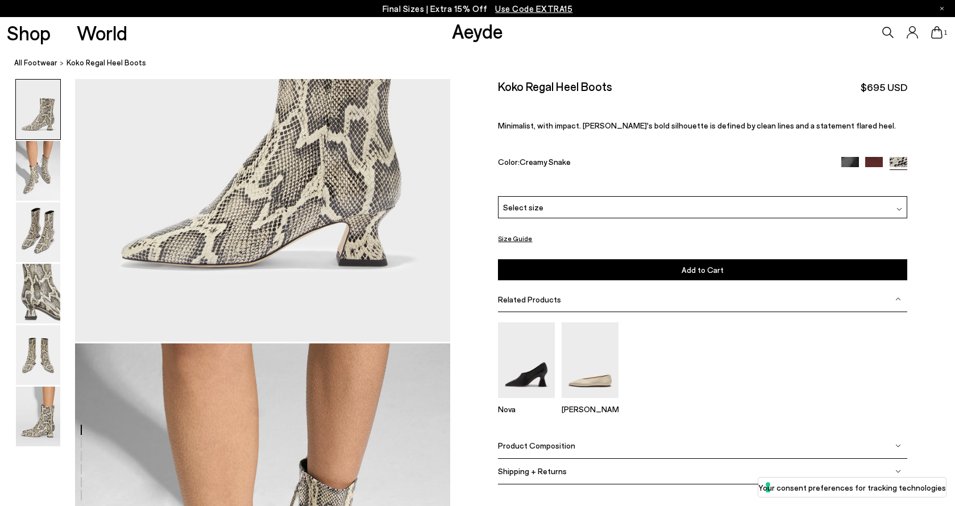
scroll to position [275, 0]
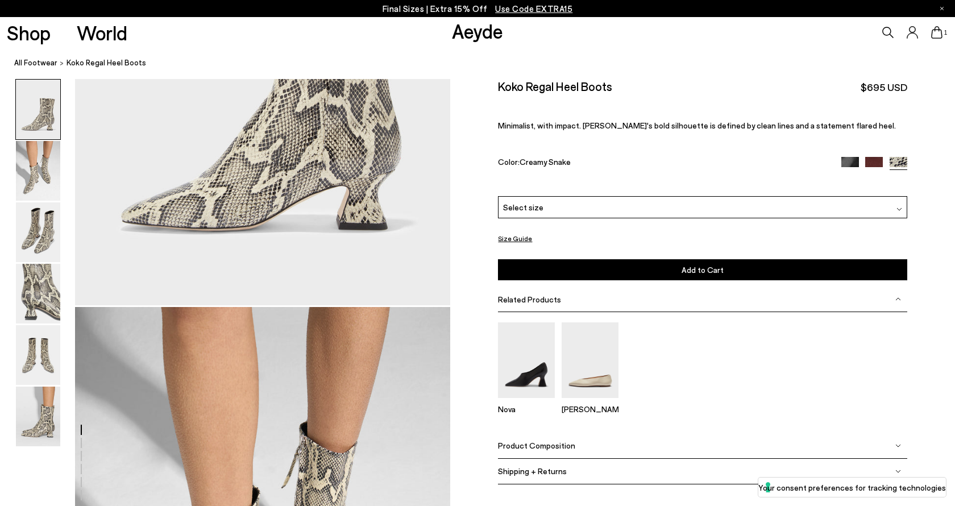
click at [564, 196] on div "Select size" at bounding box center [702, 207] width 409 height 22
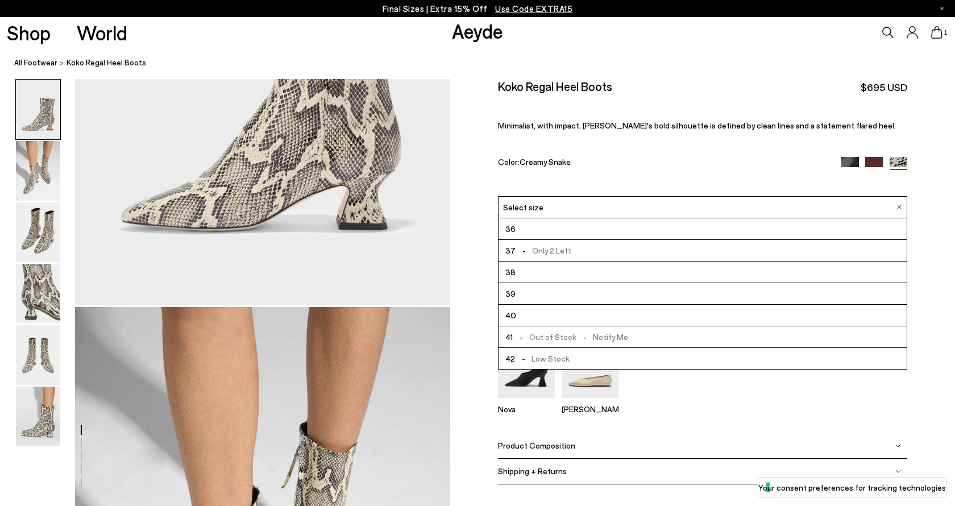
click at [536, 283] on li "39" at bounding box center [703, 294] width 408 height 22
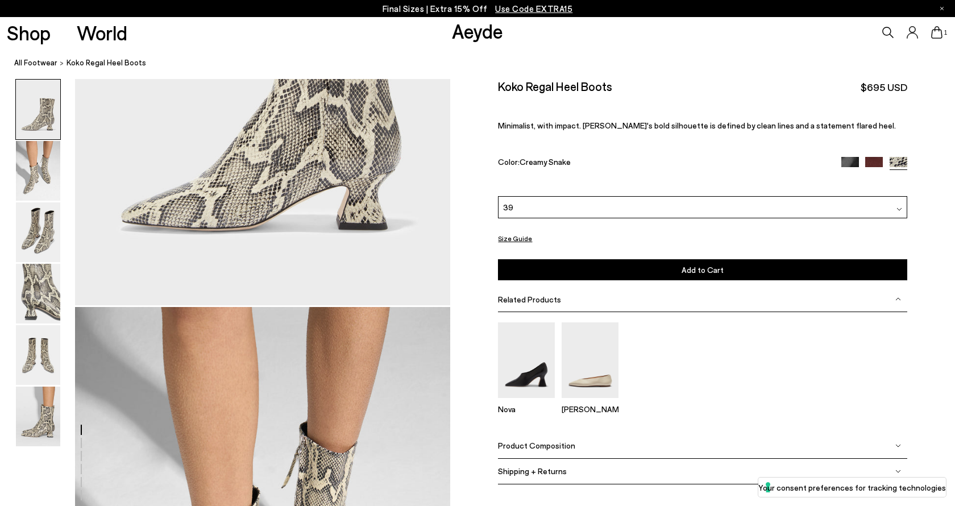
click at [546, 259] on button "Add to Cart Select a Size First" at bounding box center [702, 269] width 409 height 21
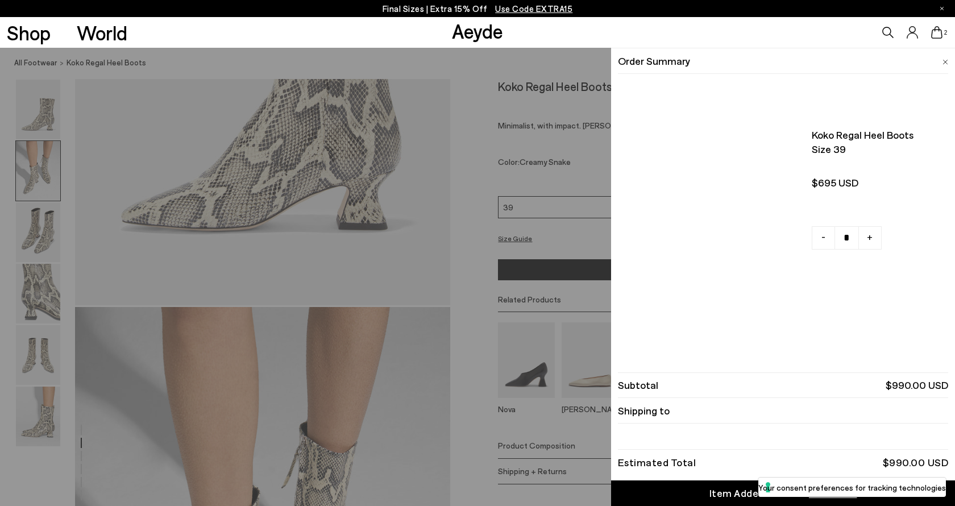
scroll to position [583, 0]
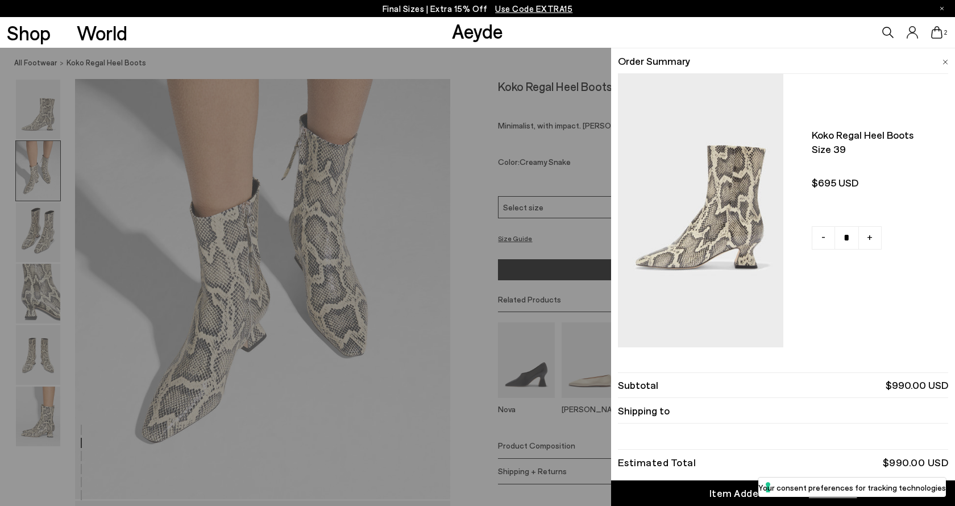
click at [457, 345] on div "Quick Add Color Size View Details Order Summary Koko regal heel boots Size 39 -…" at bounding box center [477, 277] width 955 height 458
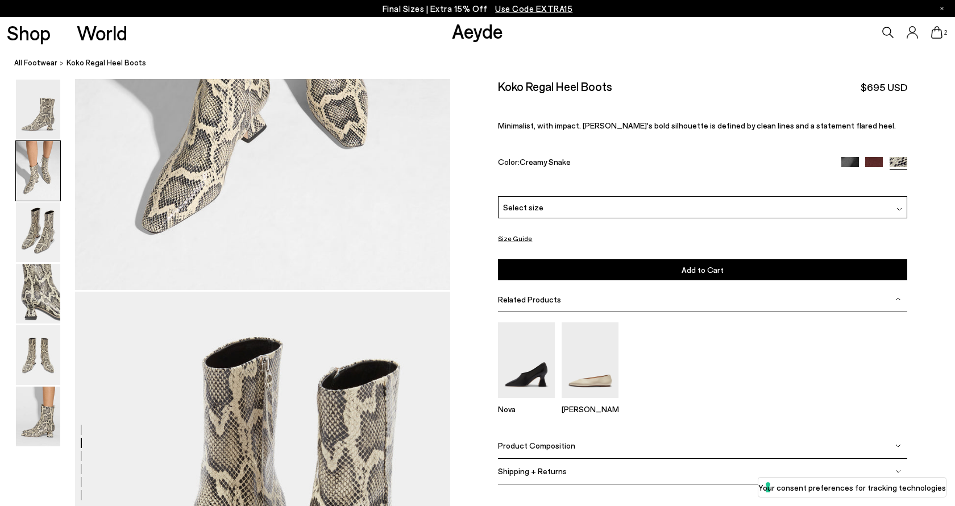
scroll to position [916, 0]
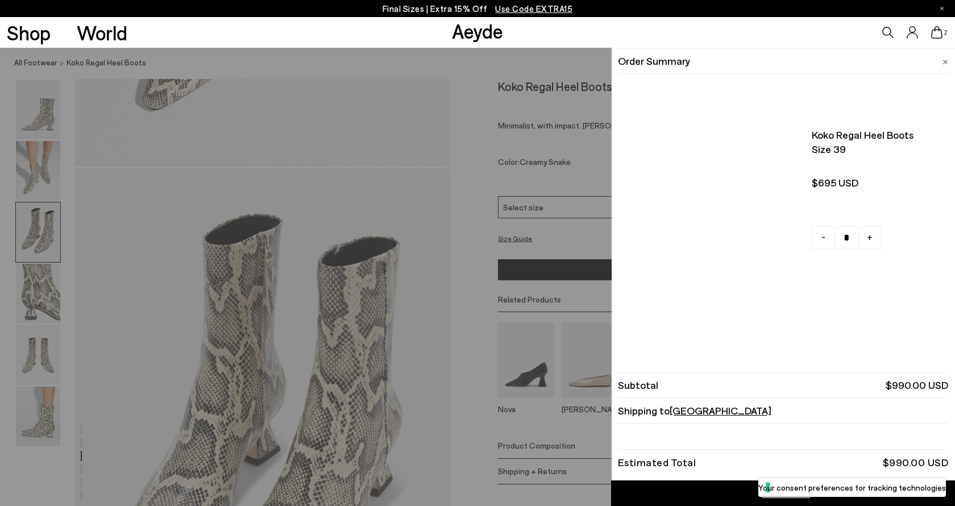
click at [932, 35] on icon at bounding box center [937, 32] width 11 height 13
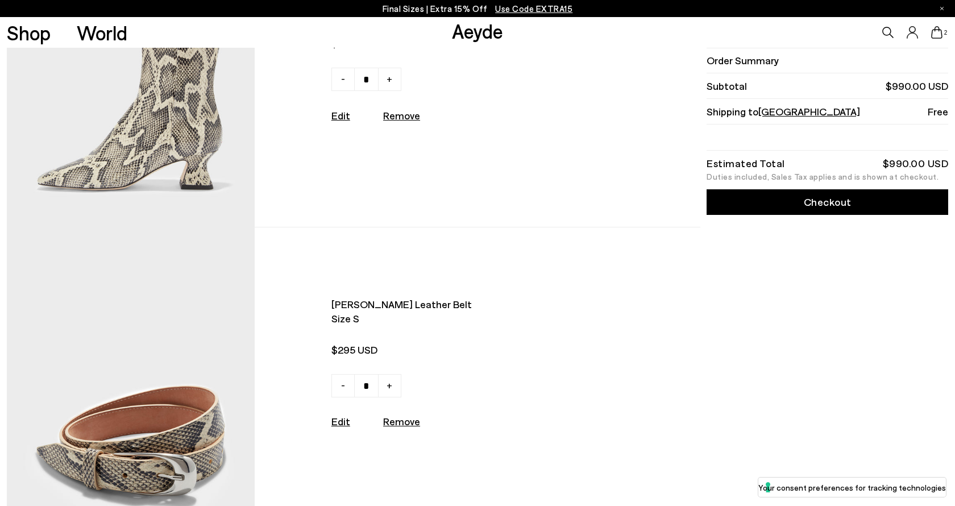
scroll to position [168, 0]
